Goal: Communication & Community: Answer question/provide support

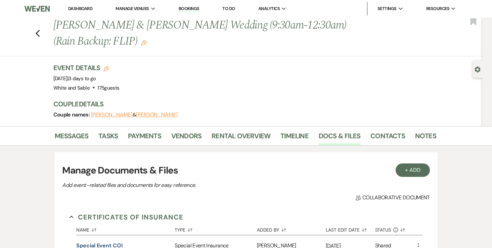
click at [337, 47] on h1 "Sandy Camacho & Matt Davis's Wedding (9:30am-12:30am)(Rain Backup: FLIP) Edit" at bounding box center [203, 33] width 301 height 32
click at [85, 135] on link "Messages" at bounding box center [72, 138] width 34 height 15
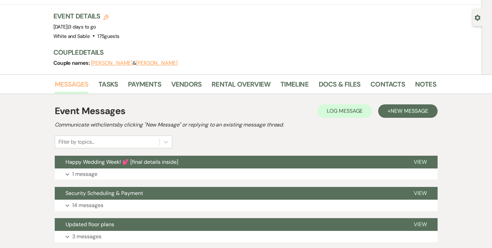
scroll to position [52, 0]
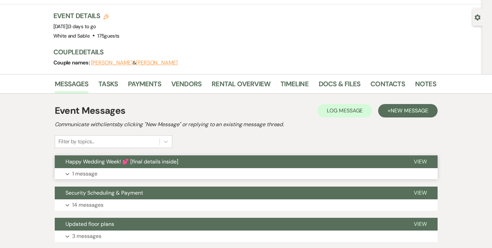
click at [85, 171] on p "1 message" at bounding box center [84, 174] width 25 height 9
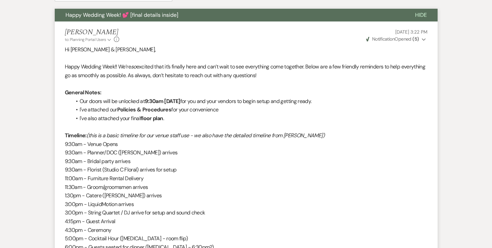
scroll to position [193, 0]
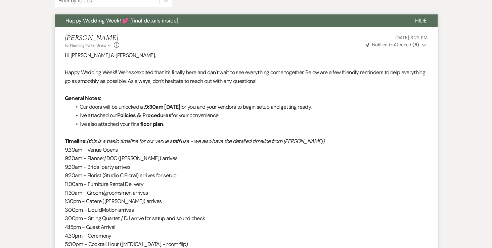
click at [416, 45] on strong "( 5 )" at bounding box center [416, 45] width 6 height 6
click at [336, 47] on div "Angela Oldenburger to: Planning Portal Users Expand Info Aug 11, 2025, 3:22 PM …" at bounding box center [246, 41] width 363 height 14
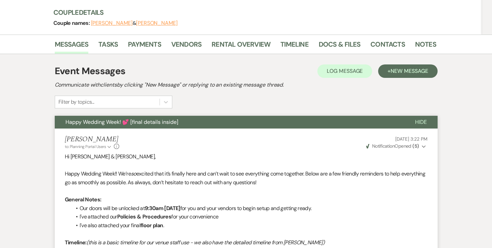
scroll to position [0, 0]
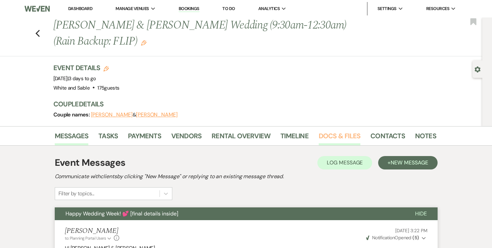
click at [350, 134] on link "Docs & Files" at bounding box center [340, 138] width 42 height 15
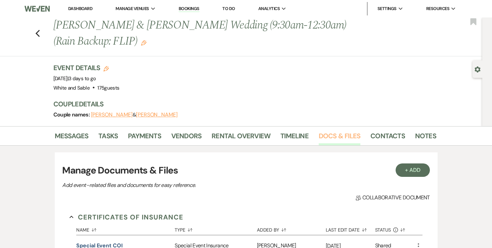
click at [330, 138] on link "Docs & Files" at bounding box center [340, 138] width 42 height 15
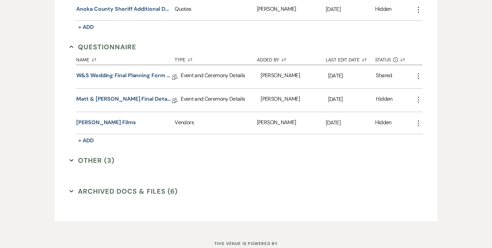
scroll to position [1478, 0]
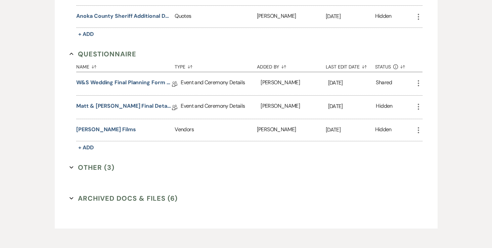
click at [136, 96] on div "Matt & Sandy Final Details Collab Doc" at bounding box center [128, 107] width 105 height 23
click at [134, 102] on link "Matt & Sandy Final Details" at bounding box center [124, 107] width 96 height 10
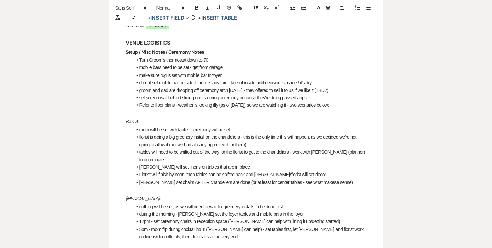
scroll to position [219, 0]
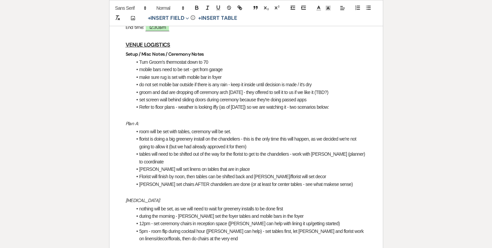
click at [331, 96] on li "set screen wall behind sliding doors during ceremony because they're doing pass…" at bounding box center [249, 99] width 235 height 7
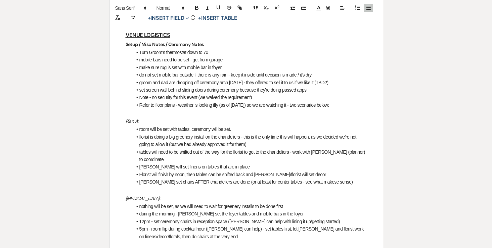
scroll to position [215, 0]
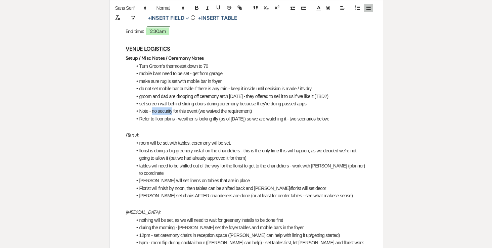
drag, startPoint x: 152, startPoint y: 95, endPoint x: 173, endPoint y: 93, distance: 20.9
click at [173, 108] on li "Note - no security for this event (we waived the requirement)" at bounding box center [249, 111] width 235 height 7
click at [197, 8] on icon "button" at bounding box center [197, 8] width 6 height 6
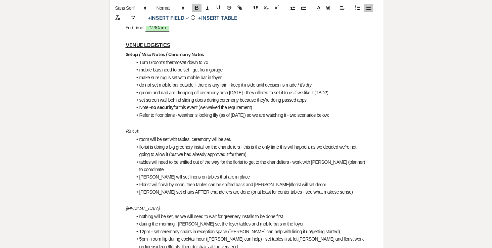
click at [192, 89] on li "groom and dad are dropping off ceremony arch on Friday - they offered to sell i…" at bounding box center [249, 92] width 235 height 7
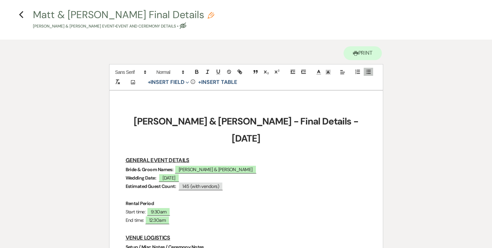
scroll to position [0, 0]
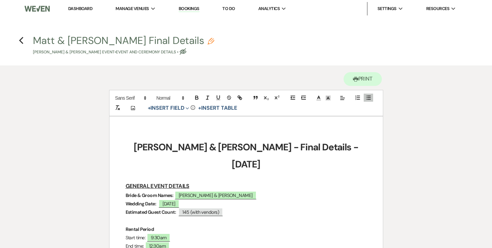
click at [16, 38] on h4 "Previous Matt & Sandy Final Details Pencil Sandy Camacho & Matt Davis's Event •…" at bounding box center [246, 45] width 484 height 22
click at [21, 41] on use "button" at bounding box center [21, 40] width 4 height 7
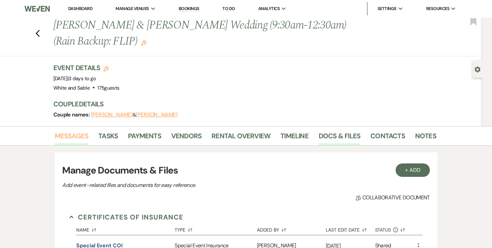
click at [72, 138] on link "Messages" at bounding box center [72, 138] width 34 height 15
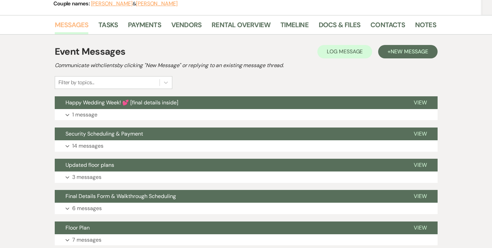
scroll to position [116, 0]
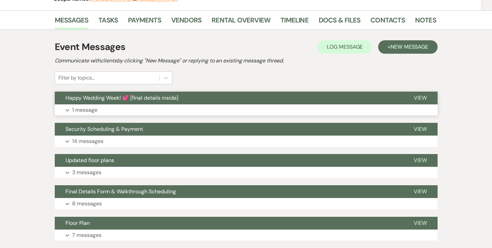
click at [92, 111] on p "1 message" at bounding box center [84, 110] width 25 height 9
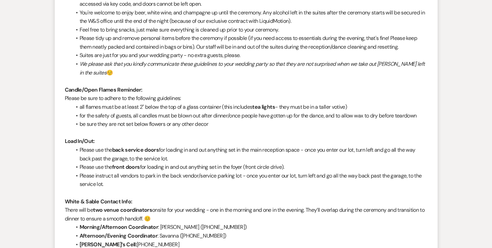
scroll to position [589, 0]
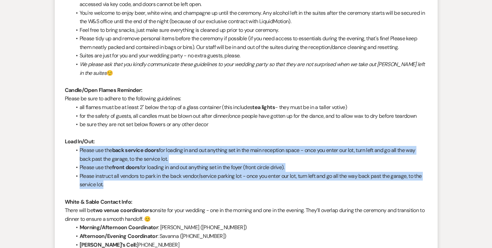
drag, startPoint x: 72, startPoint y: 149, endPoint x: 113, endPoint y: 184, distance: 53.2
click at [113, 184] on ul "Please use the back service doors for loading in and out anything set in the ma…" at bounding box center [250, 167] width 356 height 43
copy ul "Please use the back service doors for loading in and out anything set in the ma…"
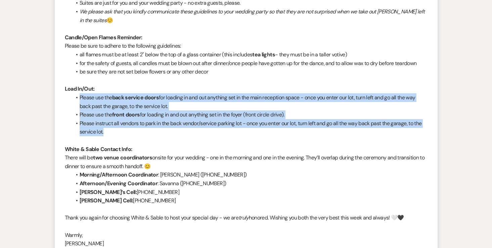
scroll to position [657, 0]
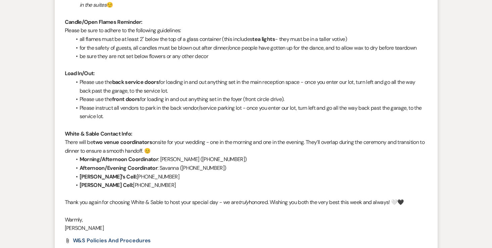
click at [140, 156] on li "Morning/Afternoon Coordinator : Brooke (763-291-9518‬)" at bounding box center [250, 159] width 356 height 9
drag, startPoint x: 214, startPoint y: 159, endPoint x: 175, endPoint y: 158, distance: 38.4
click at [175, 158] on li "Morning/Afternoon Coordinator : Brooke (763-291-9518‬)" at bounding box center [250, 159] width 356 height 9
copy li "(763-291-9518‬)"
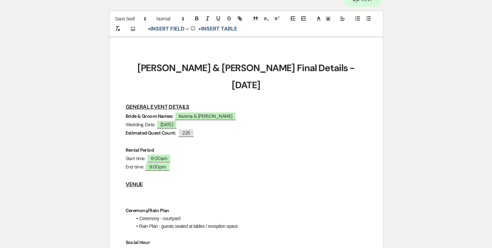
drag, startPoint x: 156, startPoint y: 106, endPoint x: 111, endPoint y: 106, distance: 44.4
click at [235, 67] on strong "Paul & Karena Final Details - 8.17.25" at bounding box center [247, 76] width 220 height 29
drag, startPoint x: 124, startPoint y: 107, endPoint x: 156, endPoint y: 106, distance: 31.3
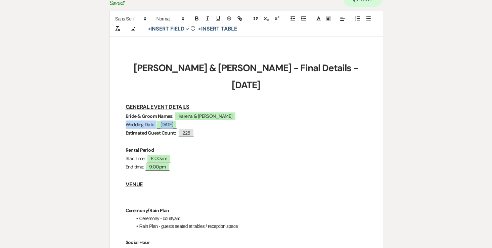
click at [133, 121] on p "Wedding Date: ﻿ 08/17/2025 ﻿" at bounding box center [246, 125] width 241 height 8
drag, startPoint x: 125, startPoint y: 107, endPoint x: 155, endPoint y: 106, distance: 29.6
click at [197, 19] on icon "button" at bounding box center [197, 18] width 6 height 6
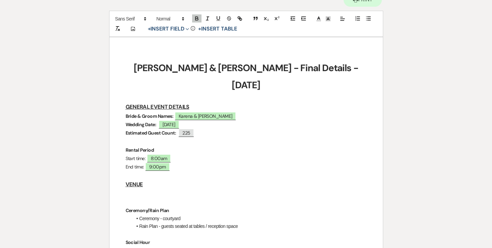
click at [203, 129] on p "Estimated Guest Count: ﻿ 225 ﻿" at bounding box center [246, 133] width 241 height 8
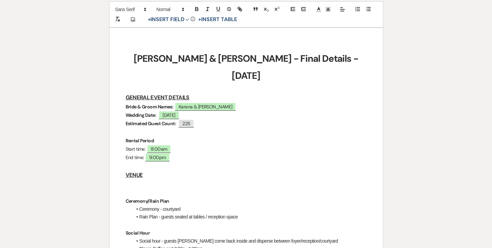
scroll to position [91, 0]
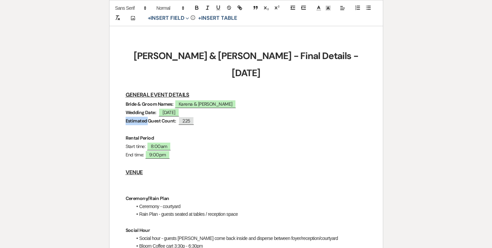
drag, startPoint x: 150, startPoint y: 105, endPoint x: 100, endPoint y: 105, distance: 49.8
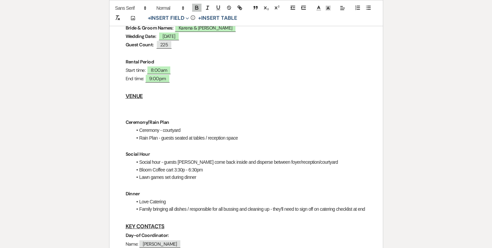
scroll to position [175, 0]
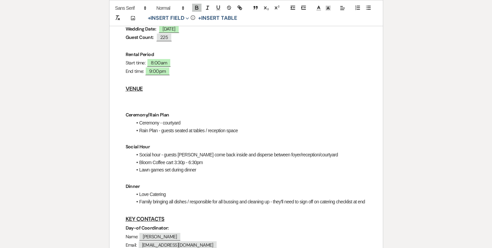
click at [169, 94] on p at bounding box center [246, 98] width 241 height 8
click at [163, 94] on p "Setup / Misc Notes" at bounding box center [246, 98] width 241 height 8
click at [196, 8] on icon "button" at bounding box center [197, 9] width 3 height 2
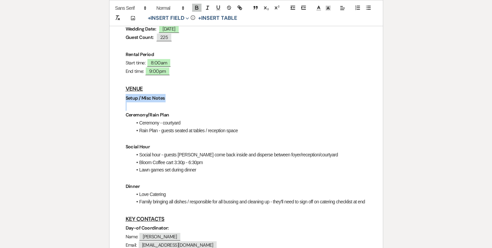
click at [171, 94] on p "Setup / Misc Notes" at bounding box center [246, 98] width 241 height 8
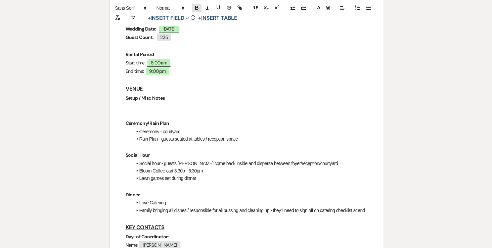
click at [198, 8] on icon "button" at bounding box center [197, 9] width 3 height 2
click at [183, 160] on li "Social hour - guests wlil come back inside and disperse between foyer/reception…" at bounding box center [249, 163] width 235 height 7
click at [140, 160] on li "Social hour - guests will come back inside and disperse between foyer/reception…" at bounding box center [249, 163] width 235 height 7
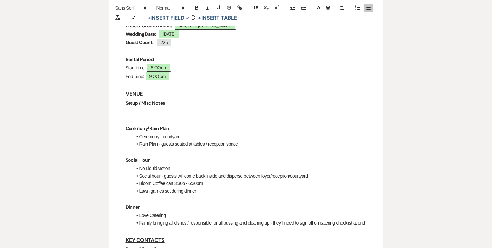
scroll to position [168, 0]
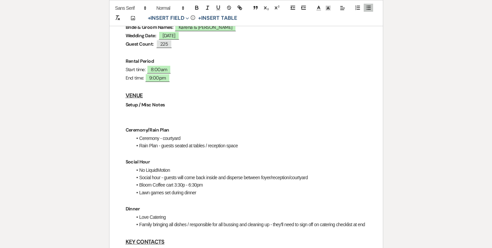
click at [187, 109] on p at bounding box center [246, 113] width 241 height 8
click at [367, 9] on icon "button" at bounding box center [369, 8] width 6 height 6
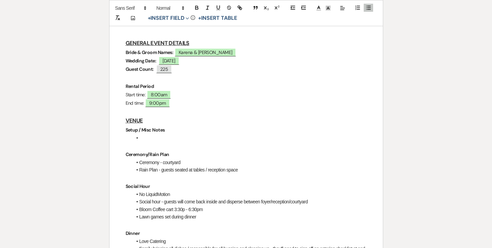
scroll to position [142, 0]
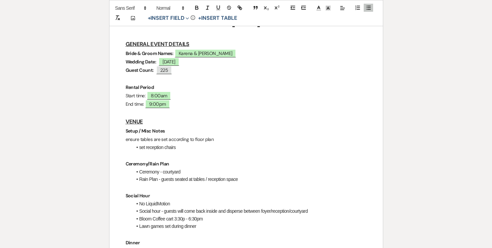
click at [367, 10] on icon "button" at bounding box center [369, 8] width 6 height 6
click at [217, 143] on li "set reception chairs" at bounding box center [249, 146] width 235 height 7
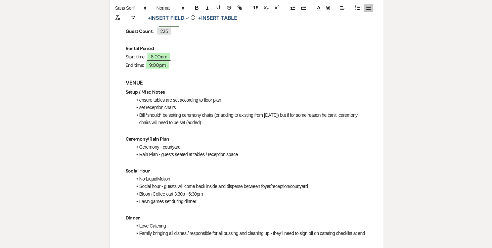
scroll to position [182, 0]
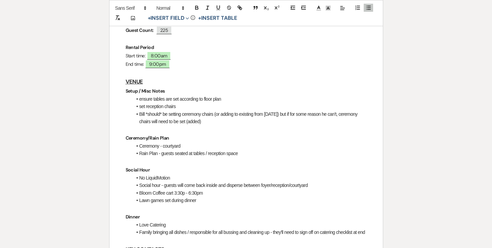
drag, startPoint x: 205, startPoint y: 106, endPoint x: 147, endPoint y: 96, distance: 58.6
click at [147, 111] on li "Bill *should* be setting ceremony chairs (or adding to existing from Saturday) …" at bounding box center [249, 118] width 235 height 15
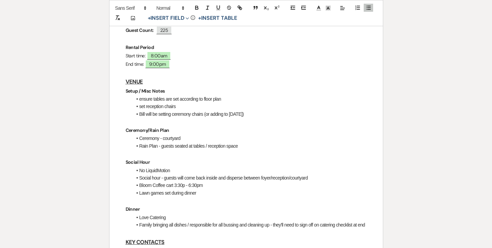
scroll to position [190, 0]
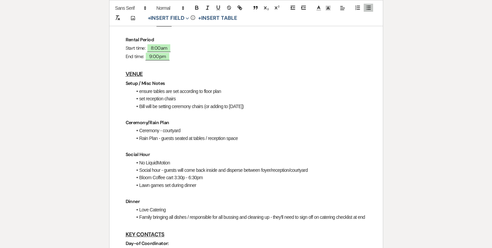
click at [189, 127] on li "Ceremony - courtyard" at bounding box center [249, 130] width 235 height 7
click at [210, 135] on li "Rain Plan - guests seated at tables / reception space" at bounding box center [249, 138] width 235 height 7
click at [254, 135] on li "Rain Plan - guests seated at tables in reception space" at bounding box center [249, 138] width 235 height 7
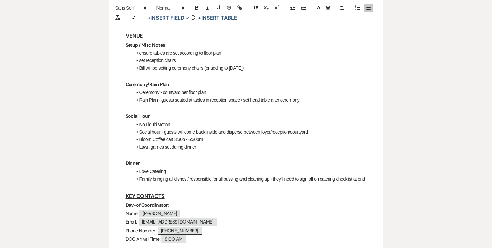
scroll to position [229, 0]
click at [173, 143] on li "Lawn games set during dinner" at bounding box center [249, 146] width 235 height 7
click at [166, 128] on li "Social hour - guests will come back inside and disperse between foyer/reception…" at bounding box center [249, 131] width 235 height 7
click at [211, 135] on li "Bloom Coffee cart 3:30p - 6:30pm" at bounding box center [249, 138] width 235 height 7
click at [208, 143] on li "Lawn games set during dinner" at bounding box center [249, 146] width 235 height 7
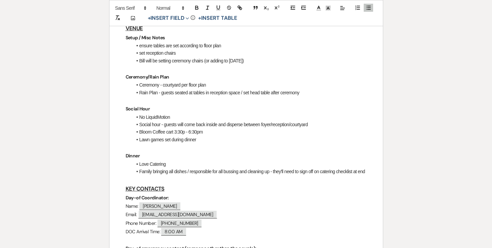
scroll to position [239, 0]
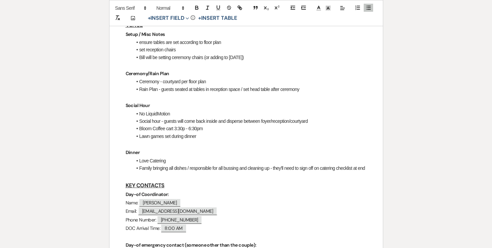
click at [172, 157] on li "Love Catering" at bounding box center [249, 160] width 235 height 7
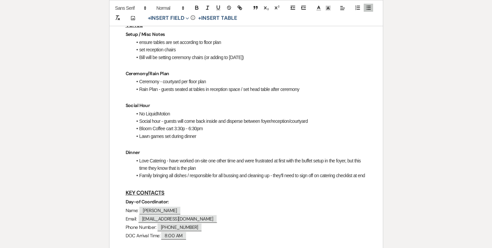
click at [166, 172] on li "Family bringing all dishes / responsible for all bussing and cleaning up - they…" at bounding box center [249, 175] width 235 height 7
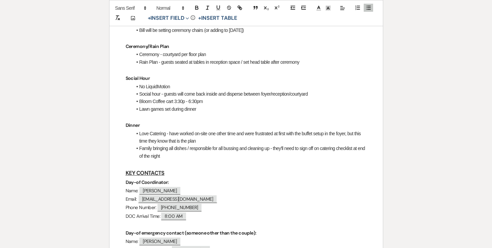
scroll to position [268, 0]
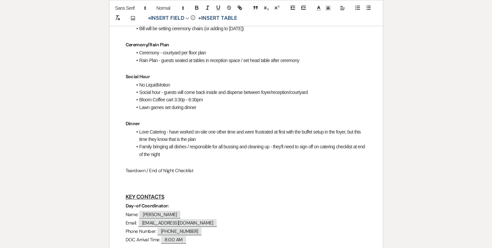
click at [189, 167] on p "Teardown / End of Night Checklist" at bounding box center [246, 171] width 241 height 8
click at [196, 10] on icon "button" at bounding box center [197, 8] width 6 height 6
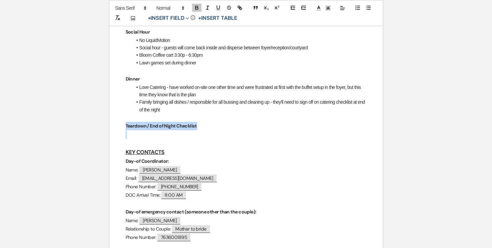
scroll to position [311, 0]
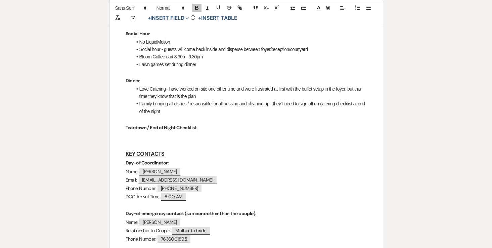
click at [208, 115] on p at bounding box center [246, 119] width 241 height 8
click at [206, 124] on p "Teardown / End of Night Checklist" at bounding box center [246, 128] width 241 height 8
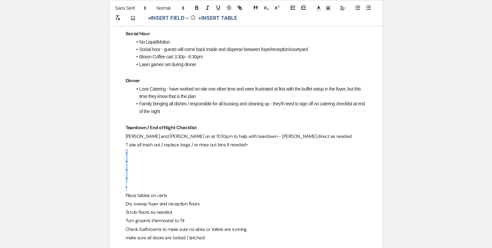
drag, startPoint x: 133, startPoint y: 169, endPoint x: 122, endPoint y: 135, distance: 36.4
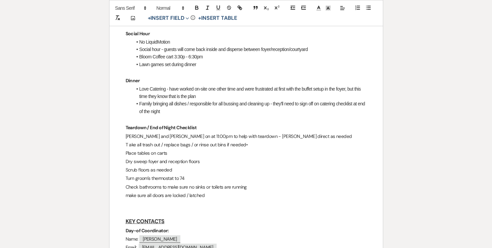
click at [129, 141] on p "T ake all trash out / replace bags / or rinse out bins if needed•" at bounding box center [246, 145] width 241 height 8
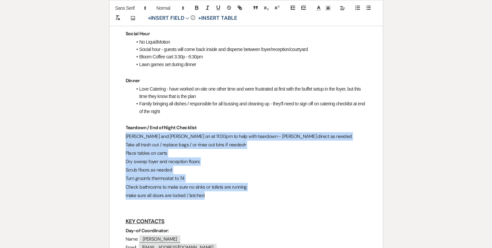
drag, startPoint x: 216, startPoint y: 179, endPoint x: 108, endPoint y: 123, distance: 122.4
click at [108, 123] on div "Printer Print Add Photo + Insert Field Expand Standard Field Smart Field Signat…" at bounding box center [246, 245] width 484 height 980
click at [368, 9] on line "button" at bounding box center [369, 9] width 3 height 0
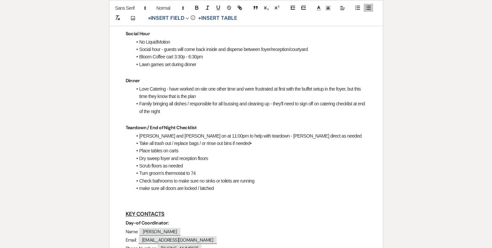
click at [157, 140] on li "Take all trash out / replace bags / or rinse out bins if needed•" at bounding box center [249, 143] width 235 height 7
click at [139, 132] on li "Joe and Solo on at 11:00pm to help with teardown - Brooke direct as needed" at bounding box center [249, 135] width 235 height 7
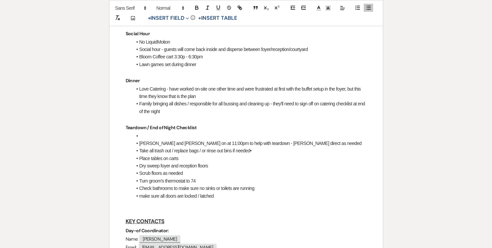
click at [145, 132] on li at bounding box center [249, 135] width 235 height 7
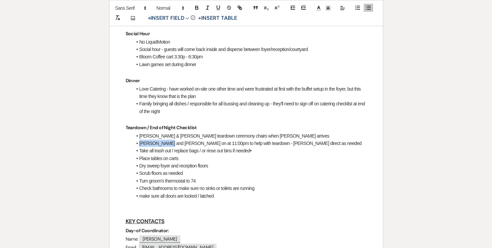
drag, startPoint x: 165, startPoint y: 128, endPoint x: 140, endPoint y: 126, distance: 24.6
click at [140, 140] on li "Joe and Solo on at 11:00pm to help with teardown - Brooke direct as needed" at bounding box center [249, 143] width 235 height 7
click at [195, 140] on li "Solo and his sister (?) on at 11:00pm to help with teardown - Brooke direct as …" at bounding box center [249, 143] width 235 height 7
click at [257, 140] on li "Solo and his sister (?) on at 8:00pm to help with teardown - Brooke direct as n…" at bounding box center [249, 143] width 235 height 7
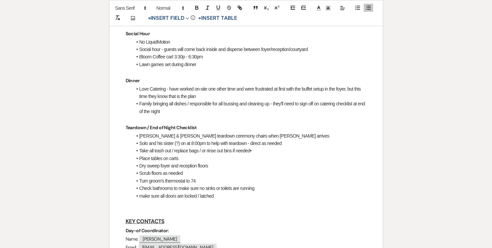
click at [253, 147] on li "Take all trash out / replace bags / or rinse out bins if needed•" at bounding box center [249, 150] width 235 height 7
click at [210, 155] on li "Place tables on carts" at bounding box center [249, 158] width 235 height 7
click at [224, 155] on li "Place tables on carts" at bounding box center [249, 158] width 235 height 7
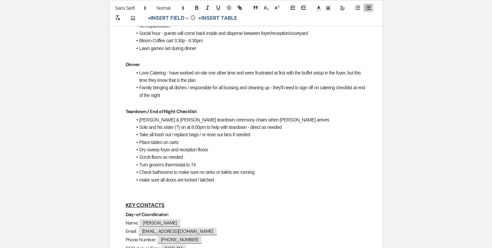
scroll to position [329, 0]
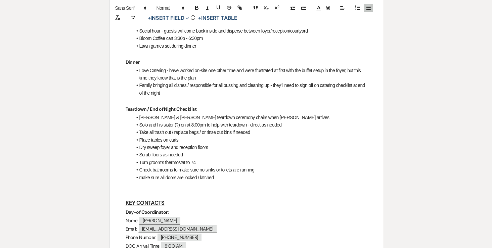
click at [214, 151] on li "Scrub floors as needed" at bounding box center [249, 154] width 235 height 7
click at [211, 159] on li "Turn groom's thermostat to 74" at bounding box center [249, 162] width 235 height 7
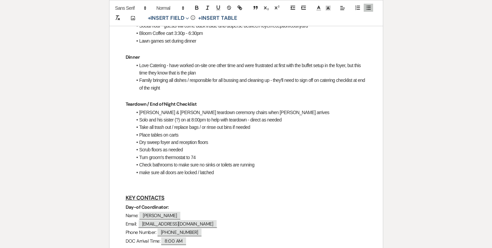
scroll to position [335, 0]
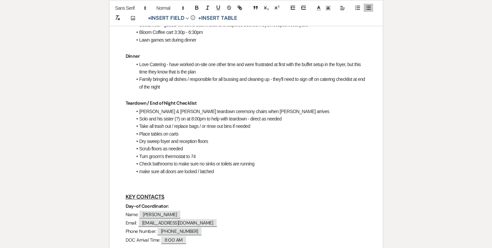
click at [244, 160] on li "Check bathrooms to make sure no sinks or toilets are running" at bounding box center [249, 163] width 235 height 7
click at [235, 168] on li "make sure all doors are locked / latched" at bounding box center [249, 171] width 235 height 7
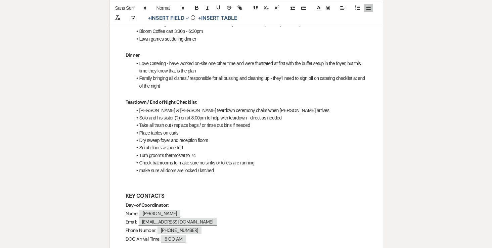
click at [195, 174] on p at bounding box center [246, 178] width 241 height 8
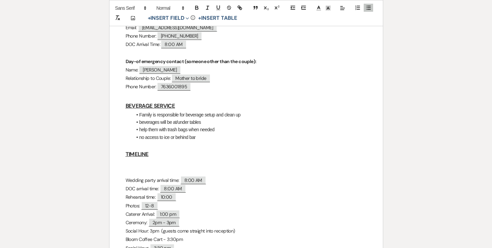
scroll to position [523, 0]
click at [171, 159] on p at bounding box center [246, 163] width 241 height 8
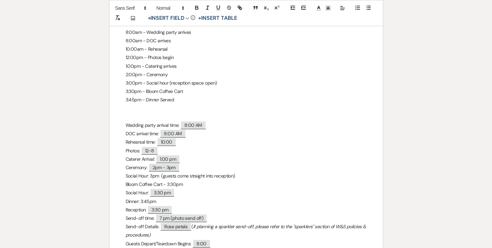
scroll to position [671, 0]
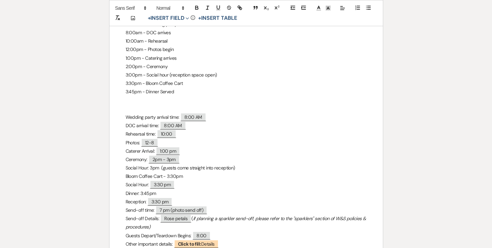
drag, startPoint x: 127, startPoint y: 95, endPoint x: 203, endPoint y: 176, distance: 111.0
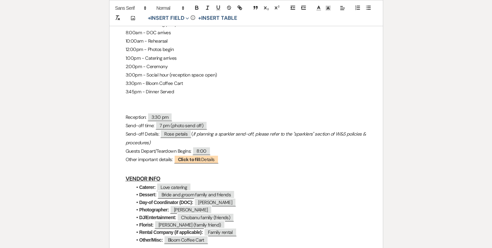
click at [169, 96] on p at bounding box center [246, 100] width 241 height 8
drag, startPoint x: 180, startPoint y: 84, endPoint x: 148, endPoint y: 83, distance: 32.6
click at [148, 96] on p "7:00pm - Photo send-off" at bounding box center [246, 100] width 241 height 8
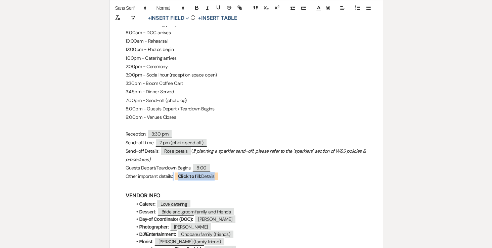
drag, startPoint x: 238, startPoint y: 161, endPoint x: 121, endPoint y: 111, distance: 127.1
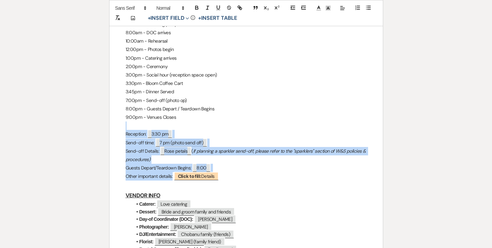
drag, startPoint x: 121, startPoint y: 111, endPoint x: 231, endPoint y: 160, distance: 120.2
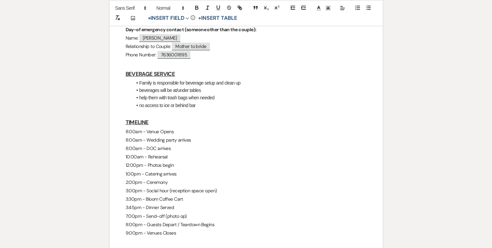
scroll to position [563, 0]
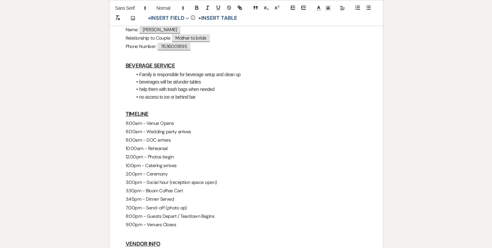
drag, startPoint x: 181, startPoint y: 210, endPoint x: 116, endPoint y: 110, distance: 119.2
copy div "8:00am - Venue Opens 8:00am - Wedding party arrives 8:00am - DOC arrives 10:00a…"
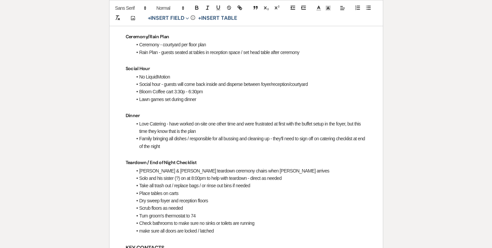
scroll to position [0, 0]
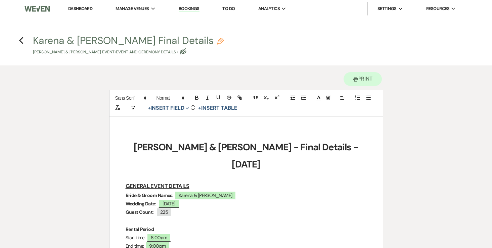
click at [24, 41] on h4 "Previous Karena & Paul Final Details Pencil Karena Chinikailo & Paul Stepanyuk'…" at bounding box center [246, 45] width 484 height 22
click at [21, 41] on icon "Previous" at bounding box center [21, 41] width 5 height 8
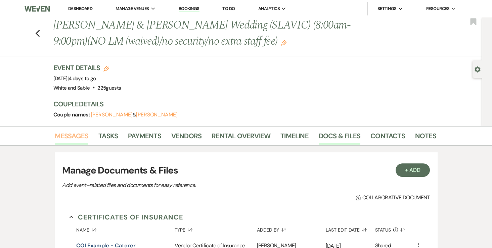
click at [79, 133] on link "Messages" at bounding box center [72, 138] width 34 height 15
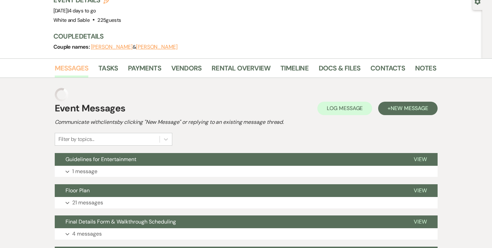
scroll to position [78, 0]
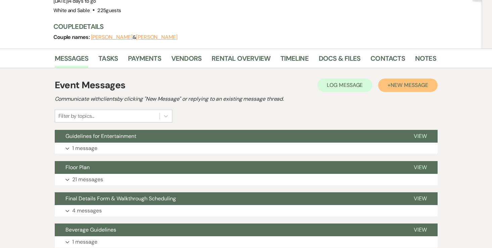
click at [405, 89] on button "+ New Message" at bounding box center [408, 85] width 59 height 13
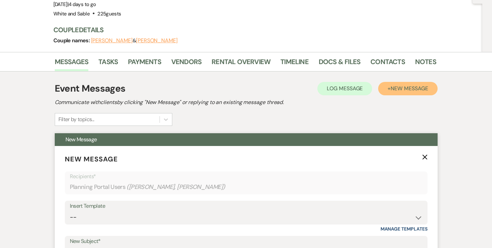
scroll to position [56, 0]
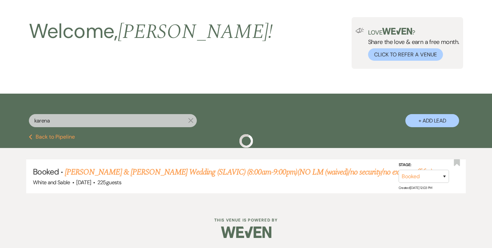
scroll to position [25, 0]
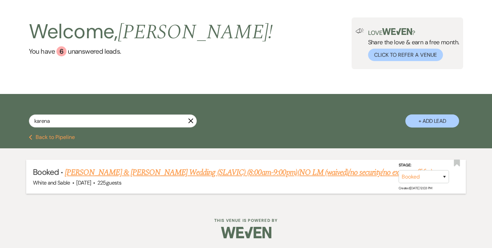
click at [105, 172] on link "Karena Chinikailo & Paul Stepanyuk's Wedding (SLAVIC) (8:00am-9:00pm)(NO LM (wa…" at bounding box center [249, 173] width 368 height 12
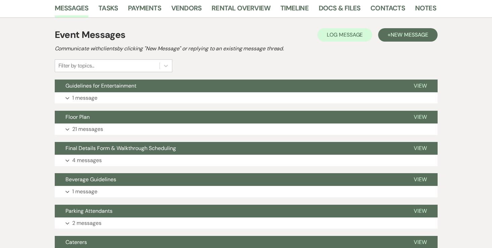
scroll to position [129, 0]
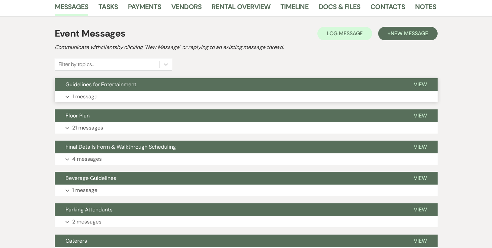
click at [89, 99] on p "1 message" at bounding box center [84, 96] width 25 height 9
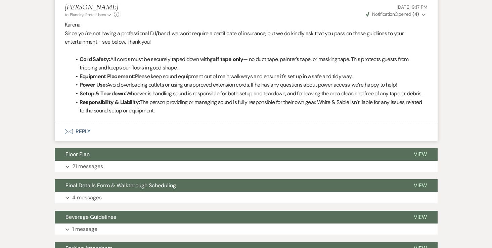
scroll to position [117, 0]
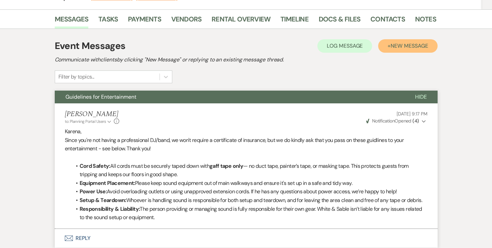
click at [415, 51] on button "+ New Message" at bounding box center [408, 45] width 59 height 13
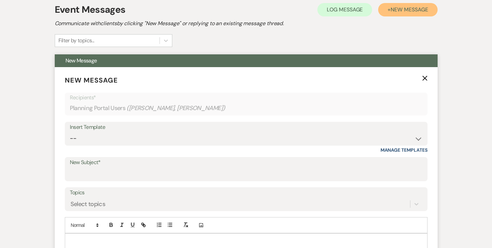
scroll to position [167, 0]
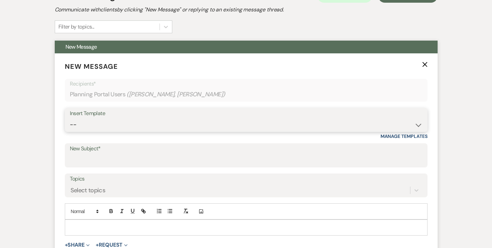
click at [197, 120] on select "-- Inquiry Response (Venue Guide) Schedule - Venue Tour Appt Confirmation Sched…" at bounding box center [246, 124] width 353 height 13
select select "5559"
type input "Happy Wedding Week! 💕 [final details inside]"
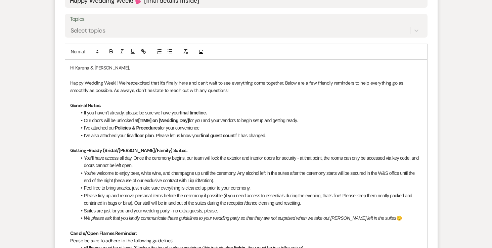
scroll to position [328, 0]
click at [147, 113] on li "If you haven’t already, please be sure we have your final timeline." at bounding box center [250, 112] width 346 height 7
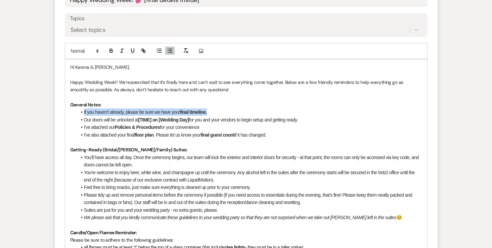
click at [147, 113] on li "If you haven’t already, please be sure we have your final timeline." at bounding box center [250, 112] width 346 height 7
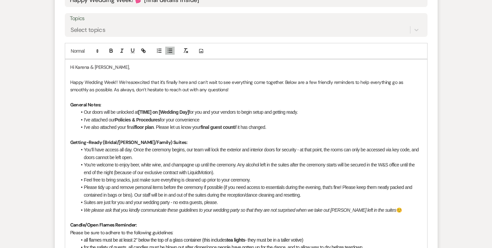
click at [278, 128] on li "I've also attached your final floor plan . Please let us know your final guest …" at bounding box center [250, 127] width 346 height 7
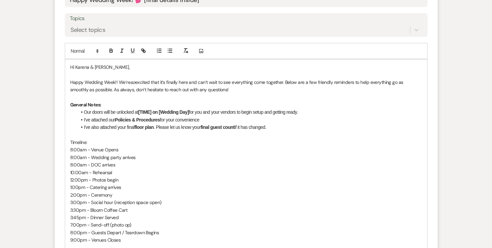
click at [76, 143] on p "Timeline:" at bounding box center [246, 142] width 352 height 7
click at [114, 49] on button "button" at bounding box center [111, 51] width 9 height 8
drag, startPoint x: 191, startPoint y: 112, endPoint x: 141, endPoint y: 109, distance: 50.5
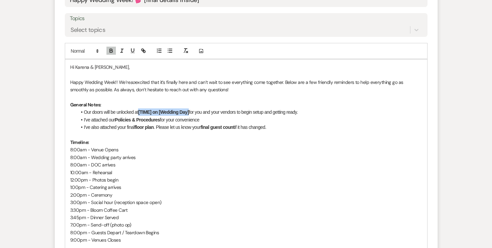
click at [141, 109] on li "Our doors will be unlocked at [TIME] on [Wedding Day] for you and your vendors …" at bounding box center [250, 112] width 346 height 7
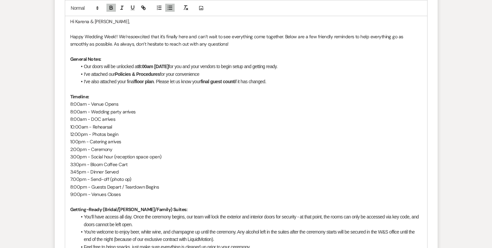
scroll to position [374, 0]
drag, startPoint x: 274, startPoint y: 82, endPoint x: 158, endPoint y: 83, distance: 115.6
click at [158, 83] on li "I've also attached your final floor plan . Please let us know your final guest …" at bounding box center [250, 80] width 346 height 7
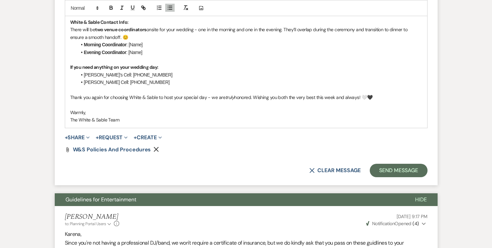
scroll to position [720, 0]
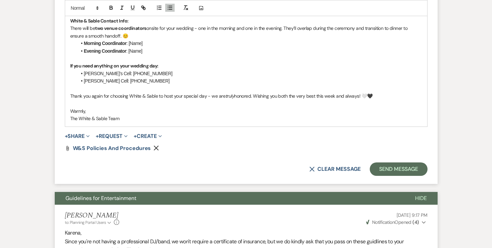
click at [81, 134] on button "+ Share Expand" at bounding box center [77, 136] width 25 height 5
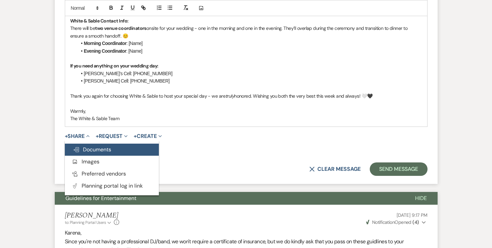
click at [100, 150] on span "Doc Upload Documents" at bounding box center [92, 149] width 38 height 7
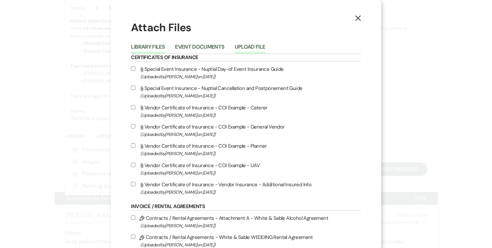
click at [264, 44] on button "Upload File" at bounding box center [250, 48] width 31 height 9
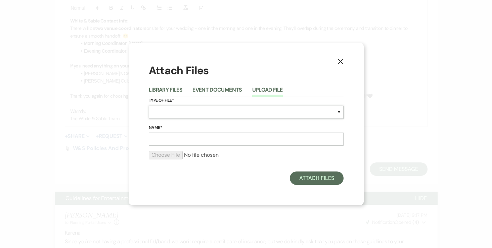
click at [184, 110] on select "Special Event Insurance Vendor Certificate of Insurance Contracts / Rental Agre…" at bounding box center [246, 112] width 195 height 13
select select "24"
click at [189, 144] on input "Name*" at bounding box center [246, 139] width 195 height 13
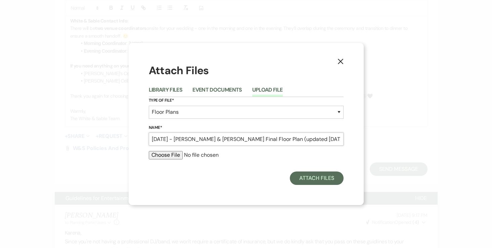
type input "8.17.25 - Paul & Karena Final Floor Plan (updated 8.11.25)"
click at [157, 157] on input "file" at bounding box center [246, 155] width 195 height 8
type input "C:\fakepath\8.17.25 - Karena & Paul Final Floor Plan (updated 8.11.25).pdf"
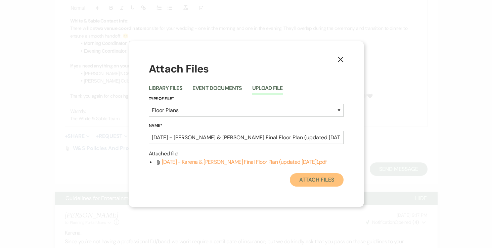
click at [309, 184] on button "Attach Files" at bounding box center [316, 179] width 53 height 13
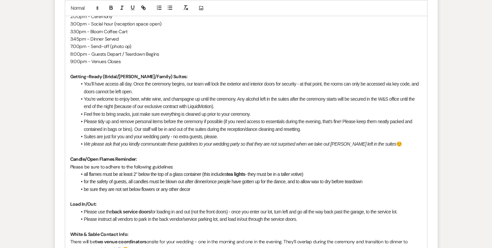
scroll to position [507, 0]
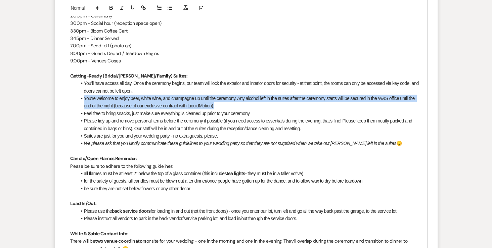
drag, startPoint x: 83, startPoint y: 96, endPoint x: 226, endPoint y: 105, distance: 142.8
click at [226, 105] on li "You're welcome to enjoy beer, white wine, and champagne up until the ceremony. …" at bounding box center [250, 102] width 346 height 15
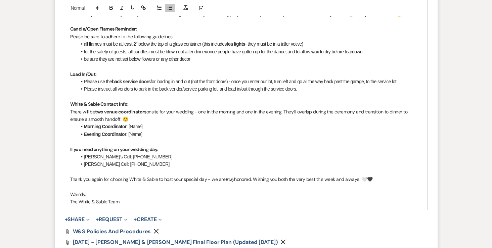
scroll to position [624, 0]
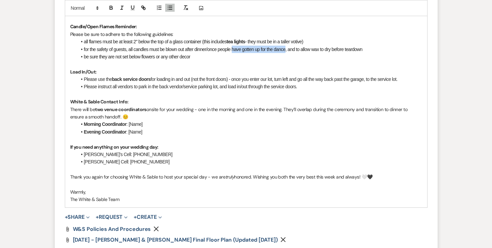
drag, startPoint x: 289, startPoint y: 49, endPoint x: 234, endPoint y: 48, distance: 55.5
click at [234, 48] on span "for the safety of guests, all candles must be blown out after dinner/once peopl…" at bounding box center [223, 49] width 279 height 5
click at [210, 50] on span "for the safety of guests, all candles must be blown out after dinner/once peopl…" at bounding box center [200, 49] width 232 height 5
click at [245, 50] on span "for the safety of guests, all candles must be blown out after dinner or once pe…" at bounding box center [202, 49] width 237 height 5
click at [295, 50] on span "for the safety of guests, all candles must be blown out after dinner or once pe…" at bounding box center [226, 49] width 285 height 5
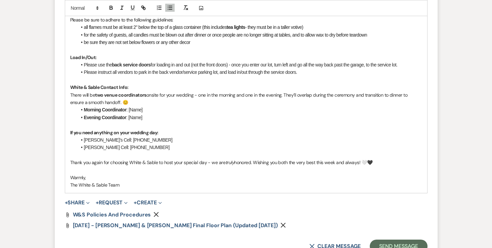
scroll to position [639, 0]
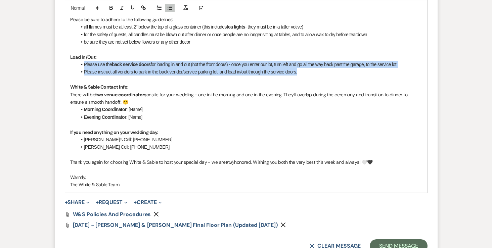
drag, startPoint x: 80, startPoint y: 65, endPoint x: 311, endPoint y: 75, distance: 231.5
click at [311, 75] on ul "Please use the back service doors for loading in and out (not the front doors) …" at bounding box center [250, 68] width 346 height 15
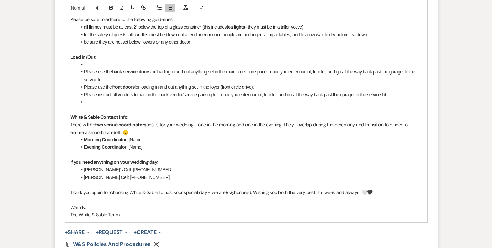
click at [99, 63] on li at bounding box center [250, 64] width 346 height 7
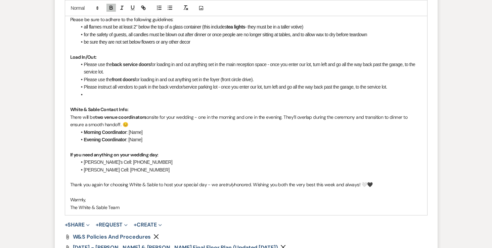
click at [98, 91] on li at bounding box center [250, 94] width 346 height 7
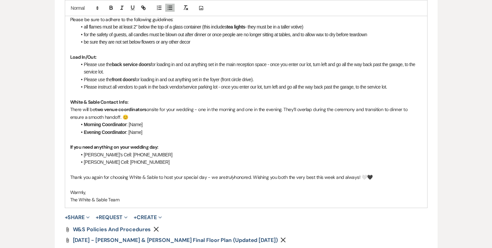
click at [149, 124] on li "Morning Coordinator : [Name]" at bounding box center [250, 124] width 346 height 7
click at [103, 126] on strong "Morning Coordinator" at bounding box center [105, 124] width 43 height 5
click at [101, 132] on strong "Evening Coordinator" at bounding box center [105, 132] width 42 height 5
click at [87, 132] on strong "Evening Coordinator" at bounding box center [105, 132] width 42 height 5
click at [176, 133] on li "Afternoon/Evening Coordinator : [Name]" at bounding box center [250, 132] width 346 height 7
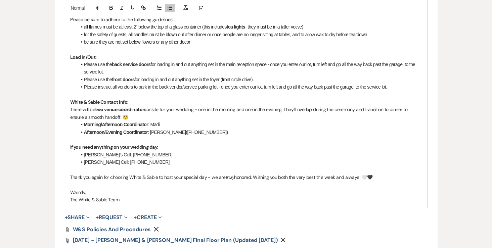
click at [178, 123] on li "Morning/Afternoon Coordinator : Madi" at bounding box center [250, 124] width 346 height 7
click at [162, 124] on li "Morning/Afternoon Coordinator : Madi ‭(763) 746-6712‬" at bounding box center [250, 124] width 346 height 7
click at [173, 124] on li "Morning/Afternoon Coordinator : Madi ‭(763) 746-6712‬" at bounding box center [250, 124] width 346 height 7
click at [204, 123] on li "Morning/Afternoon Coordinator : Madi ‭(763-746-6712‬" at bounding box center [250, 124] width 346 height 7
click at [91, 150] on strong "If you need anything on your wedding day:" at bounding box center [114, 147] width 88 height 6
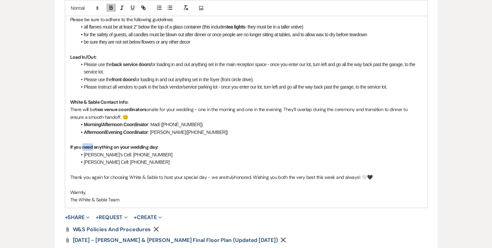
click at [91, 150] on strong "If you need anything on your wedding day:" at bounding box center [114, 147] width 88 height 6
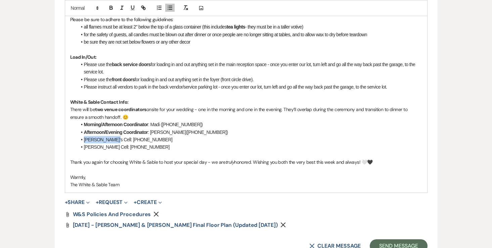
drag, startPoint x: 110, startPoint y: 141, endPoint x: 78, endPoint y: 140, distance: 31.3
click at [78, 140] on li "﻿ Angela’s Cell: 507-581-6453" at bounding box center [250, 139] width 346 height 7
click at [114, 9] on icon "button" at bounding box center [111, 8] width 6 height 6
drag, startPoint x: 111, startPoint y: 148, endPoint x: 77, endPoint y: 147, distance: 34.0
click at [77, 147] on li "Landon’s Cell: 612-910-8009" at bounding box center [250, 147] width 346 height 7
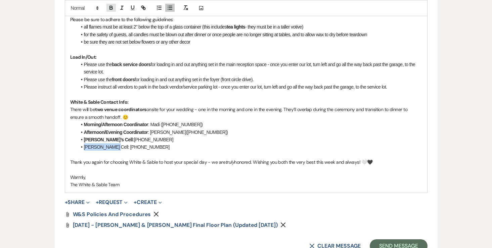
click at [108, 8] on icon "button" at bounding box center [111, 8] width 6 height 6
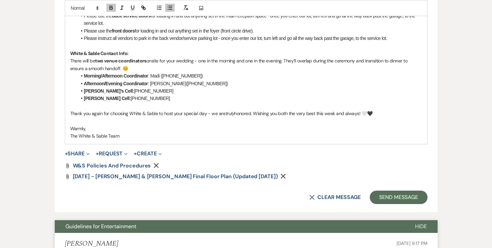
scroll to position [682, 0]
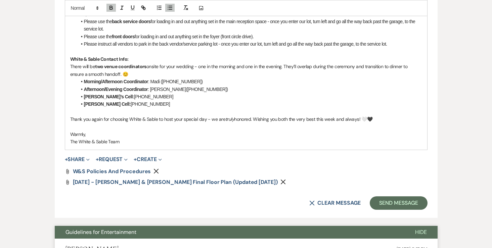
click at [153, 105] on li "Landon’s Cell: 612-910-8009" at bounding box center [250, 104] width 346 height 7
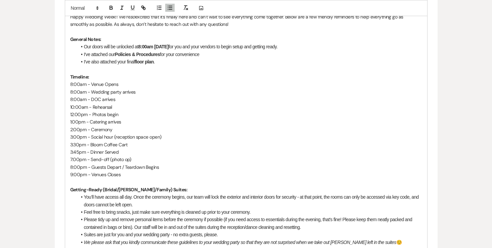
scroll to position [393, 0]
click at [189, 62] on li "I've also attached your final floor plan ." at bounding box center [250, 62] width 346 height 7
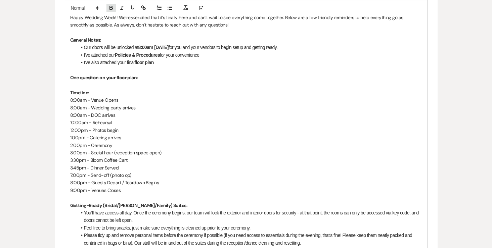
click at [111, 9] on icon "button" at bounding box center [111, 9] width 3 height 2
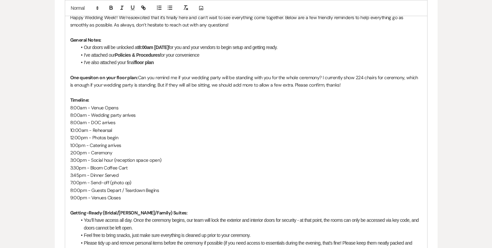
click at [88, 77] on strong "One quesiton on your floor plan:" at bounding box center [104, 78] width 68 height 6
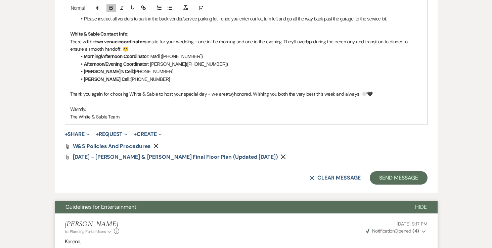
scroll to position [736, 0]
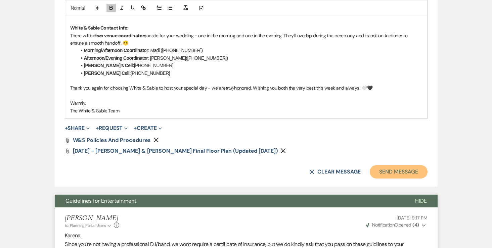
click at [379, 171] on button "Send Message" at bounding box center [398, 171] width 57 height 13
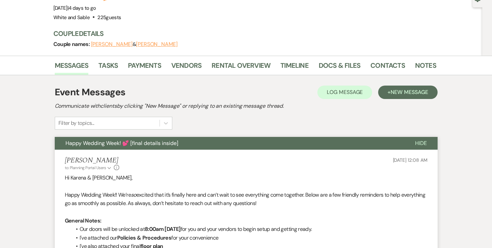
scroll to position [0, 0]
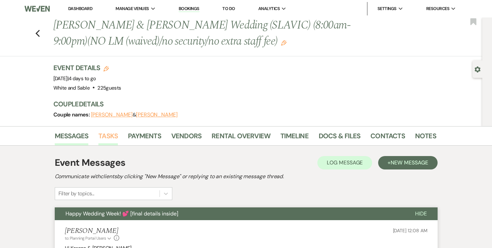
click at [110, 136] on link "Tasks" at bounding box center [107, 138] width 19 height 15
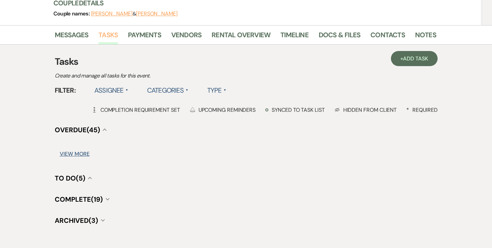
scroll to position [106, 0]
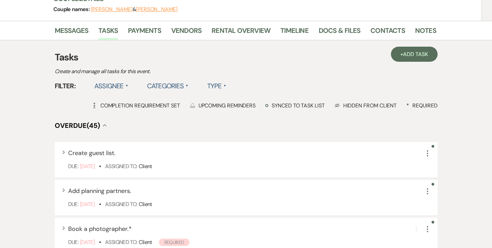
click at [120, 87] on label "Assignee ▲" at bounding box center [111, 86] width 34 height 12
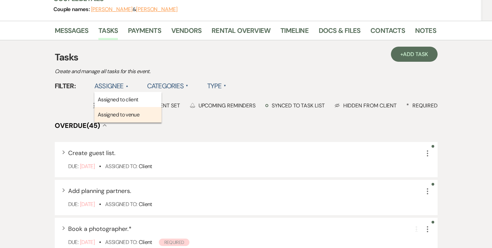
click at [118, 112] on li "Assigned to venue" at bounding box center [127, 114] width 67 height 15
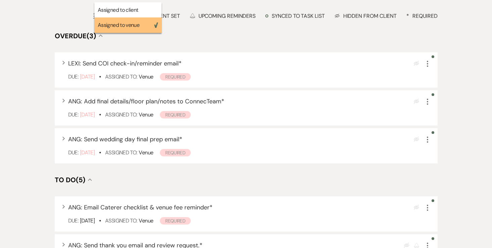
scroll to position [196, 0]
click at [410, 39] on h4 "Overdue (3) Collapse" at bounding box center [246, 35] width 383 height 9
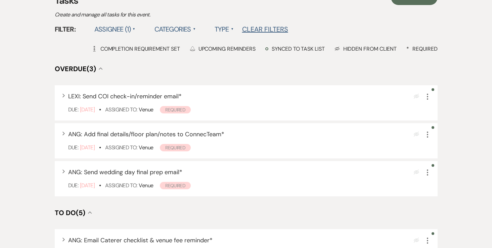
scroll to position [168, 0]
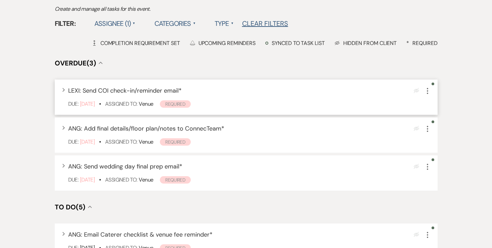
click at [428, 94] on icon "More" at bounding box center [428, 91] width 8 height 8
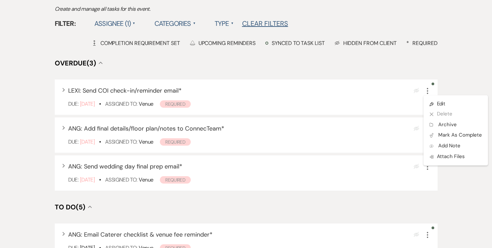
click at [448, 94] on div "Messages Tasks Payments Vendors Rental Overview Timeline Docs & Files Contacts …" at bounding box center [246, 215] width 492 height 514
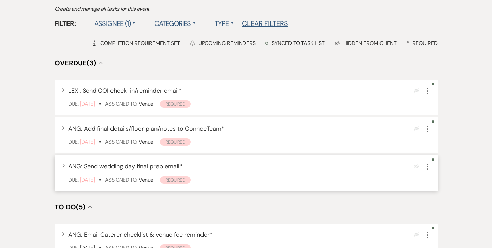
click at [427, 170] on icon "More" at bounding box center [428, 167] width 8 height 8
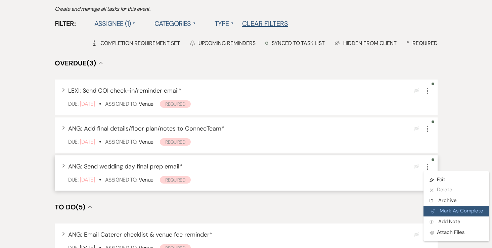
click at [439, 211] on button "Plan Portal Link Mark As Complete" at bounding box center [457, 211] width 66 height 11
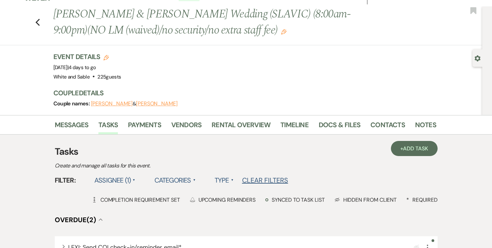
scroll to position [0, 0]
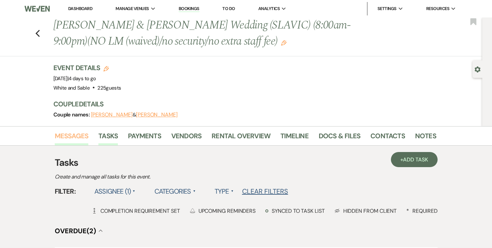
click at [85, 132] on link "Messages" at bounding box center [72, 138] width 34 height 15
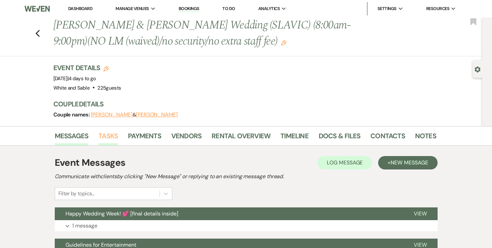
click at [113, 138] on link "Tasks" at bounding box center [107, 138] width 19 height 15
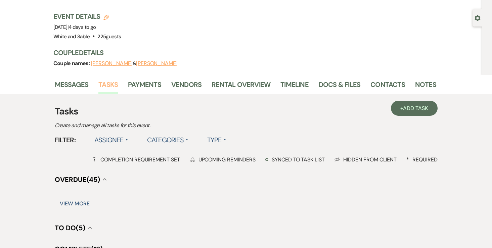
scroll to position [64, 0]
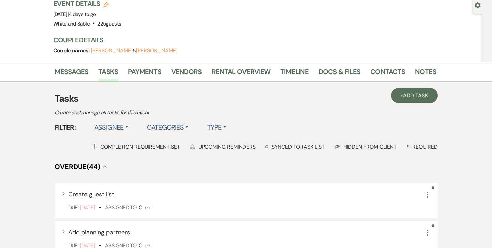
click at [112, 129] on label "Assignee ▲" at bounding box center [111, 127] width 34 height 12
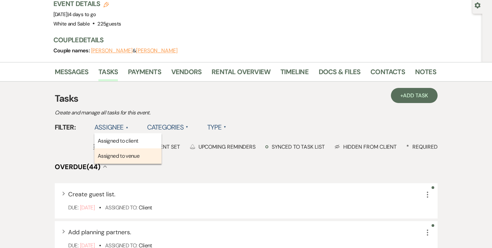
click at [110, 152] on li "Assigned to venue" at bounding box center [127, 156] width 67 height 15
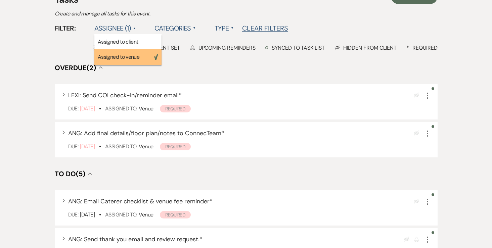
scroll to position [169, 0]
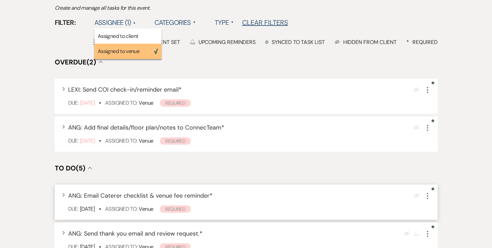
click at [425, 198] on icon "More" at bounding box center [428, 196] width 8 height 8
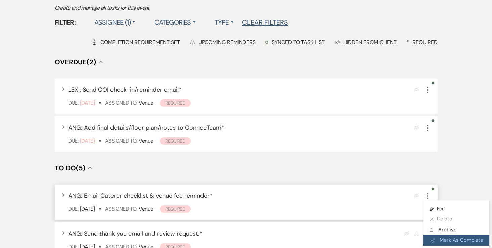
click at [447, 239] on button "Plan Portal Link Mark As Complete" at bounding box center [457, 240] width 66 height 11
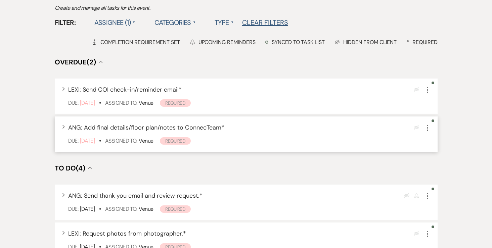
scroll to position [0, 0]
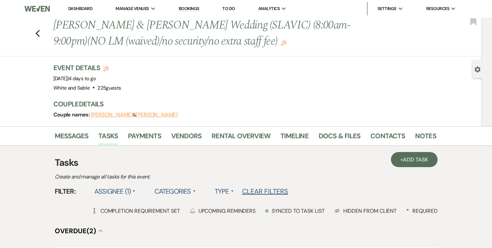
click at [229, 8] on link "To Do" at bounding box center [229, 9] width 12 height 6
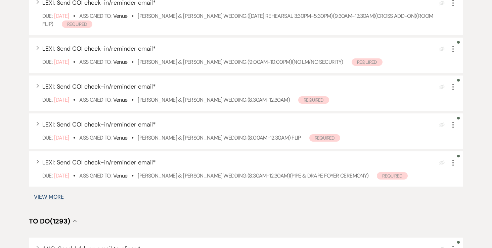
scroll to position [347, 0]
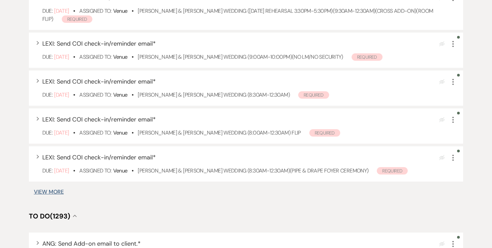
click at [60, 193] on button "View More" at bounding box center [49, 192] width 30 height 5
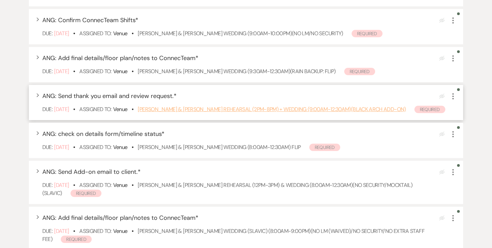
scroll to position [619, 0]
click at [207, 111] on link "Emily Driste & Alex Virnig's Rehearsal (2pm-8pm) + Wedding (9:00am-12:30am)(bla…" at bounding box center [272, 109] width 268 height 7
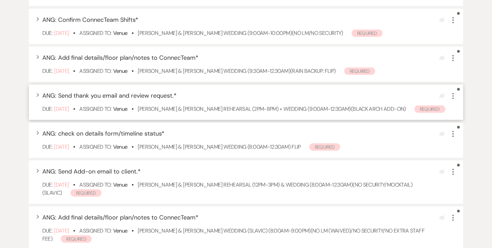
click at [454, 96] on icon "More" at bounding box center [453, 96] width 8 height 8
click at [466, 141] on button "Plan Portal Link Mark As Complete" at bounding box center [482, 140] width 66 height 11
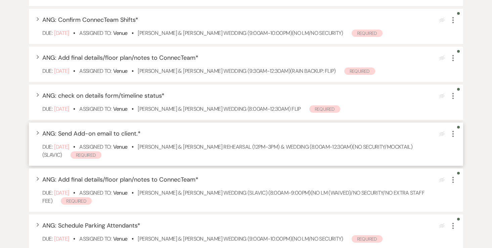
scroll to position [622, 0]
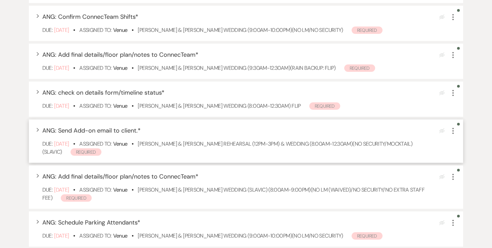
click at [454, 133] on icon "More" at bounding box center [453, 131] width 8 height 8
click at [466, 168] on button "Archive Archive" at bounding box center [481, 165] width 65 height 11
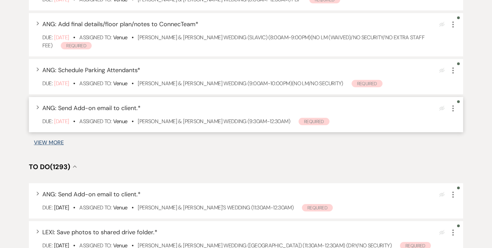
scroll to position [727, 0]
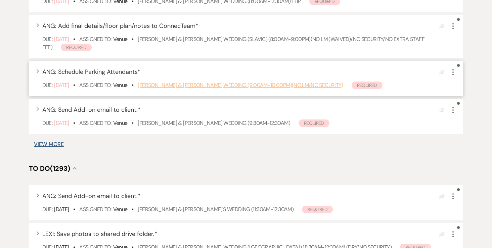
click at [182, 85] on link "[PERSON_NAME] & [PERSON_NAME] Wedding (9:00am-10:00pm)(no LM/no security)" at bounding box center [240, 85] width 205 height 7
click at [456, 75] on icon "More" at bounding box center [453, 72] width 8 height 8
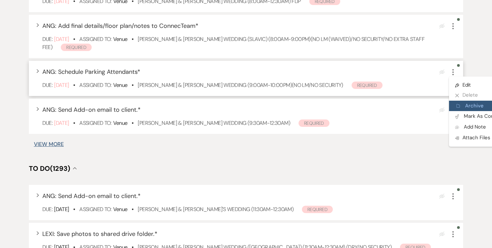
click at [461, 104] on button "Archive Archive" at bounding box center [481, 106] width 65 height 11
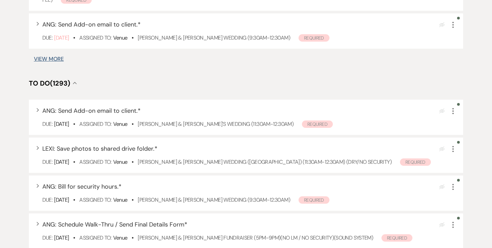
scroll to position [772, 0]
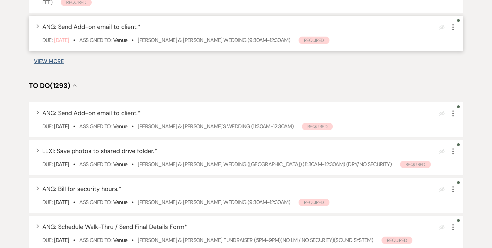
click at [455, 29] on icon "More" at bounding box center [453, 27] width 8 height 8
click at [465, 61] on button "Archive Archive" at bounding box center [481, 61] width 65 height 11
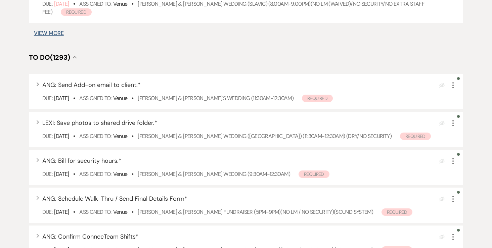
click at [56, 35] on button "View More" at bounding box center [49, 33] width 30 height 5
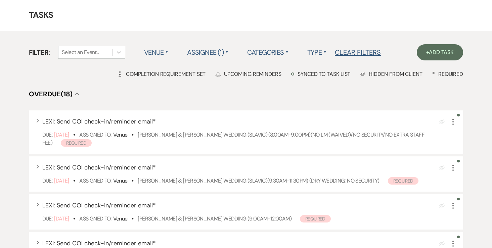
scroll to position [0, 0]
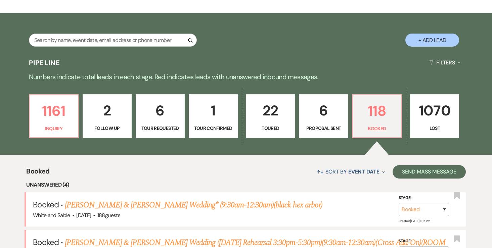
scroll to position [124, 0]
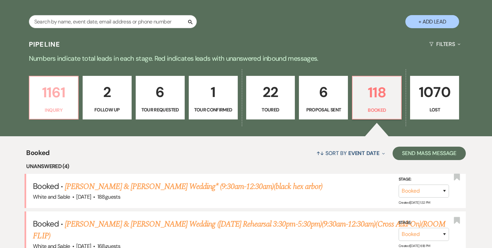
click at [56, 108] on p "Inquiry" at bounding box center [54, 110] width 40 height 7
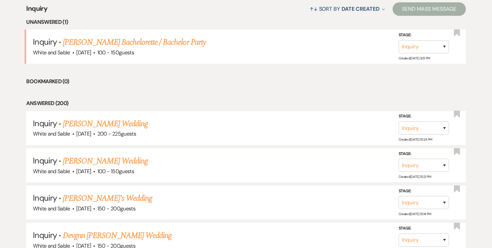
scroll to position [278, 0]
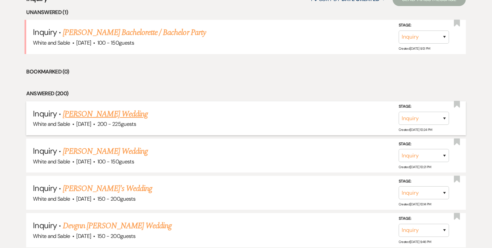
click at [103, 115] on link "Kaitlyn Kern's Wedding" at bounding box center [105, 114] width 85 height 12
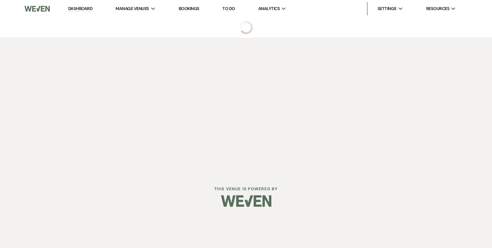
select select "5"
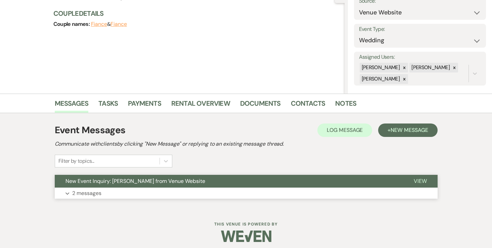
click at [94, 196] on p "2 messages" at bounding box center [86, 193] width 29 height 9
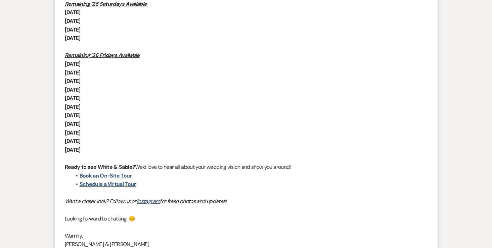
scroll to position [546, 0]
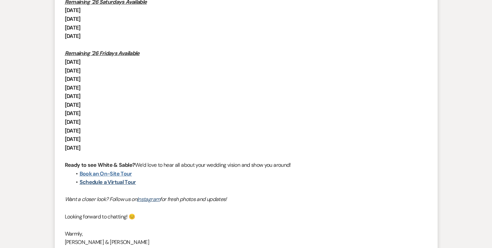
click at [115, 173] on link "Book an On-Site Tour" at bounding box center [106, 173] width 52 height 7
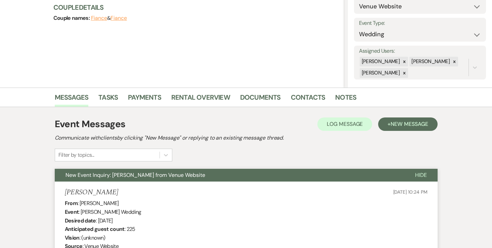
scroll to position [0, 0]
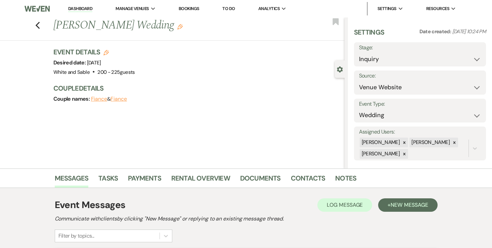
click at [82, 11] on link "Dashboard" at bounding box center [80, 9] width 24 height 6
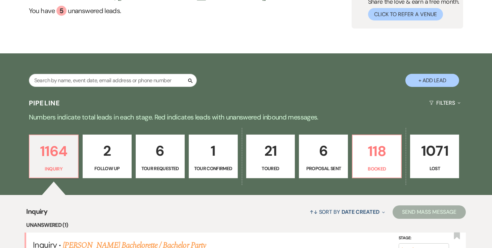
scroll to position [66, 0]
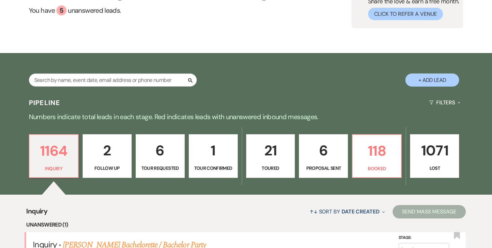
click at [312, 160] on p "6" at bounding box center [324, 151] width 40 height 23
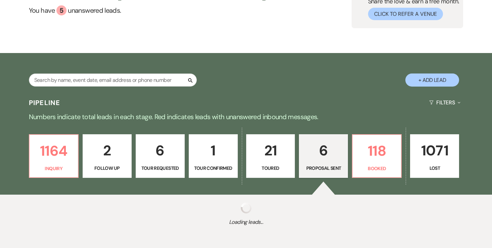
select select "6"
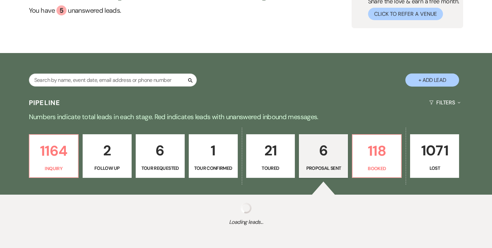
select select "6"
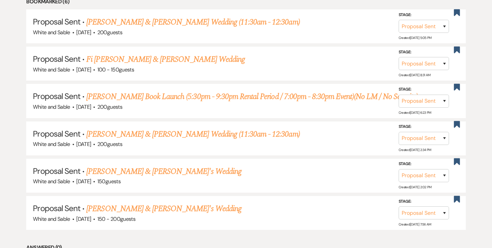
scroll to position [312, 0]
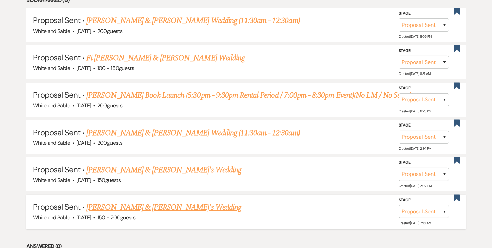
click at [171, 203] on link "Summer Xiong & Isaac's Wedding" at bounding box center [163, 208] width 155 height 12
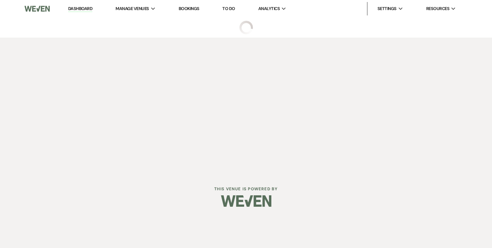
select select "6"
select select "7"
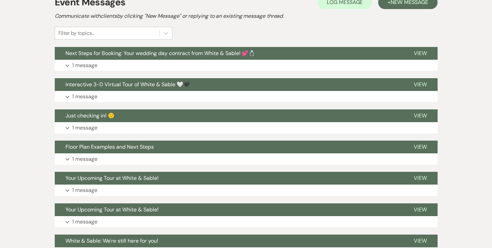
scroll to position [204, 0]
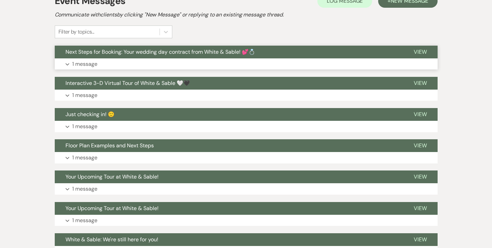
click at [91, 67] on p "1 message" at bounding box center [84, 64] width 25 height 9
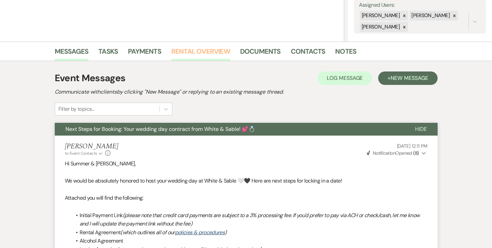
scroll to position [122, 0]
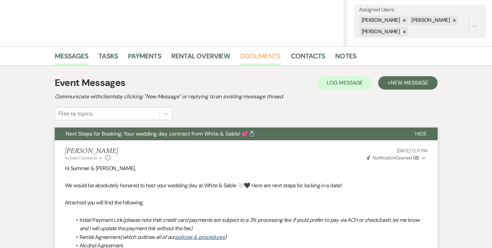
click at [248, 58] on link "Documents" at bounding box center [260, 58] width 41 height 15
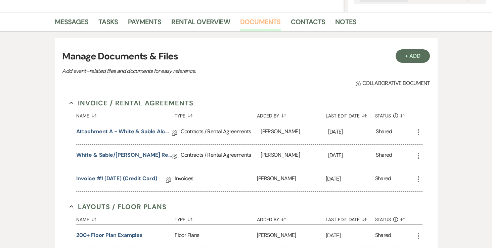
scroll to position [157, 0]
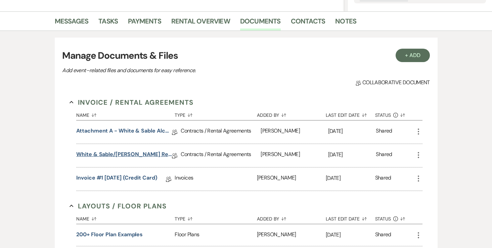
click at [124, 157] on link "White & Sable/Xiong Rental Agreement - 11.1.26" at bounding box center [124, 156] width 96 height 10
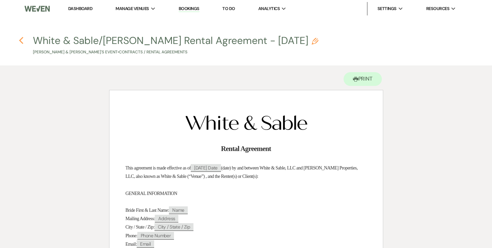
click at [20, 42] on icon "Previous" at bounding box center [21, 41] width 5 height 8
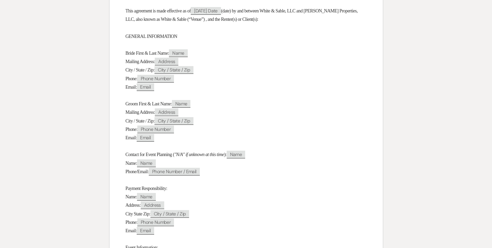
select select "6"
select select "7"
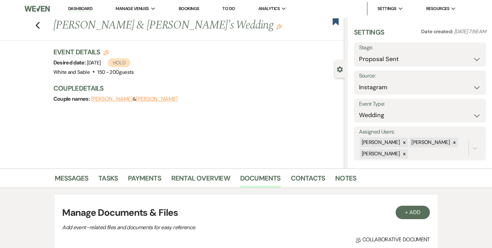
click at [39, 29] on div "Previous Summer Xiong & Isaac's Wedding Edit Bookmark" at bounding box center [171, 28] width 348 height 23
click at [38, 27] on icon "Previous" at bounding box center [37, 26] width 5 height 8
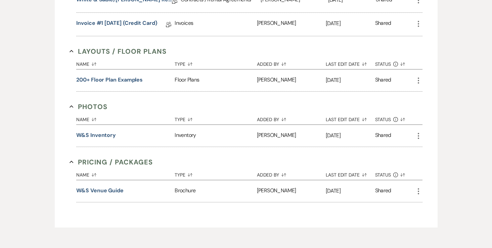
select select "6"
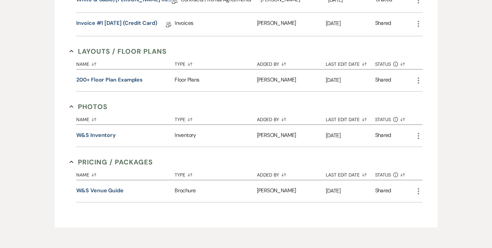
select select "6"
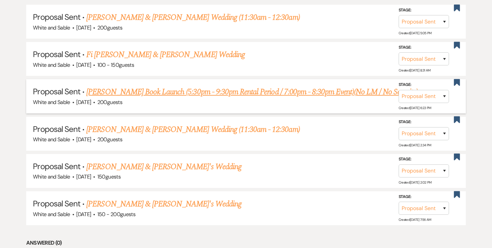
scroll to position [317, 0]
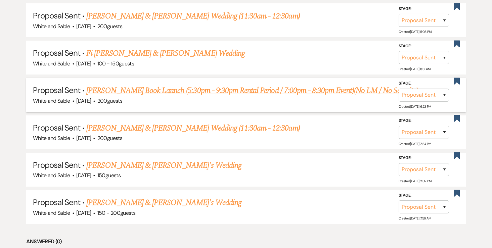
click at [137, 94] on link "Heidi Lee Anderson's Book Launch (5:30pm - 9:30pm Rental Period / 7:00pm - 8:30…" at bounding box center [252, 91] width 332 height 12
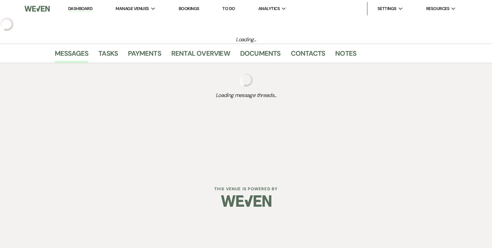
select select "6"
select select "12"
select select "7"
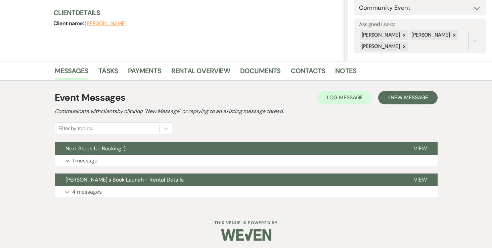
scroll to position [110, 0]
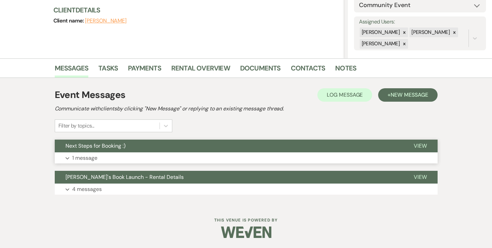
click at [78, 159] on p "1 message" at bounding box center [84, 158] width 25 height 9
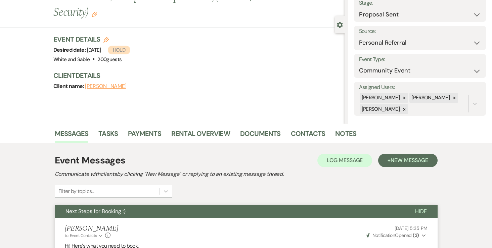
scroll to position [0, 0]
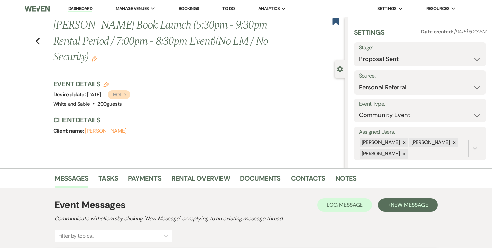
click at [35, 45] on div "Previous Heidi Lee Anderson's Book Launch (5:30pm - 9:30pm Rental Period / 7:00…" at bounding box center [171, 44] width 348 height 55
click at [36, 41] on use "button" at bounding box center [37, 41] width 4 height 7
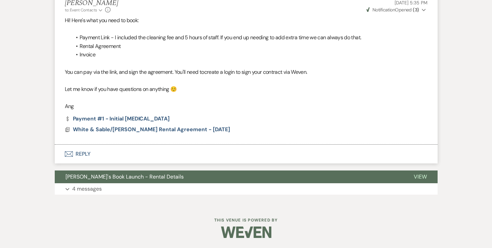
select select "6"
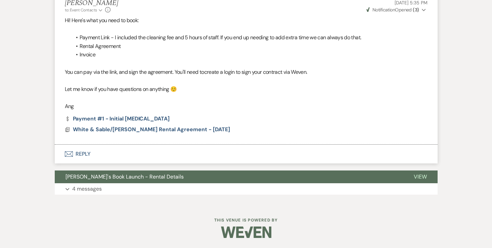
select select "6"
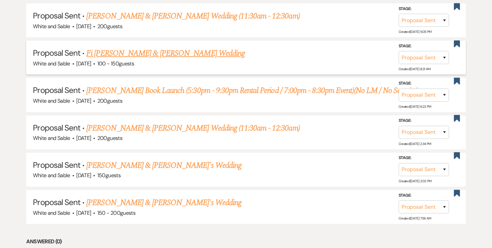
click at [133, 57] on link "Fi Joseph & Brady Peterson's Wedding" at bounding box center [165, 53] width 159 height 12
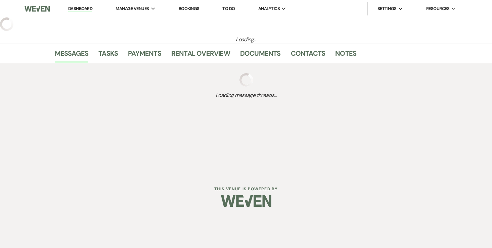
select select "6"
select select "7"
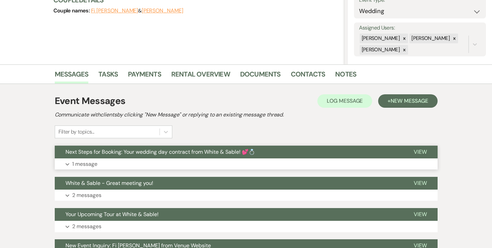
click at [88, 163] on p "1 message" at bounding box center [84, 164] width 25 height 9
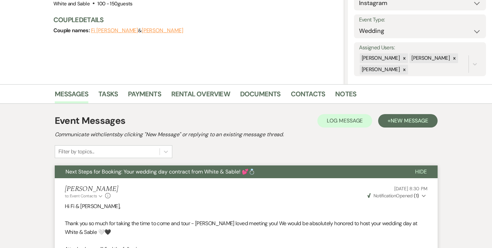
scroll to position [73, 0]
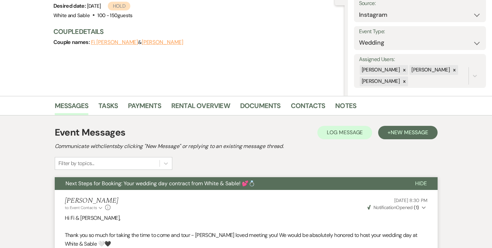
click at [110, 40] on button "Fi Joseph" at bounding box center [114, 42] width 47 height 5
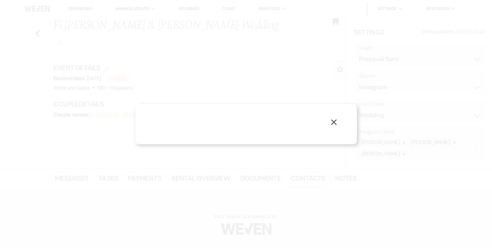
select select "1"
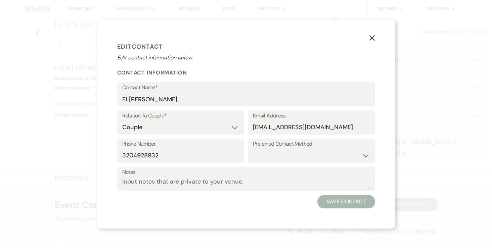
click at [376, 37] on button "X" at bounding box center [372, 38] width 10 height 12
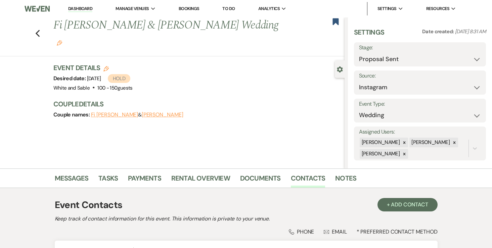
click at [34, 25] on div "Previous Fi Joseph & Brady Peterson's Wedding Edit Bookmark" at bounding box center [171, 36] width 348 height 39
click at [39, 30] on icon "Previous" at bounding box center [37, 34] width 5 height 8
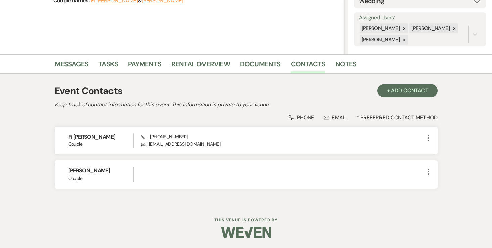
select select "6"
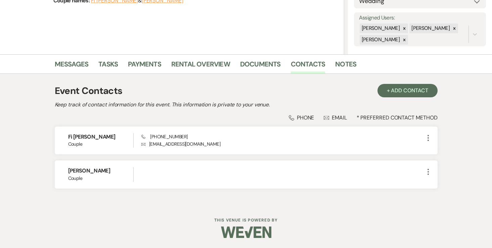
select select "6"
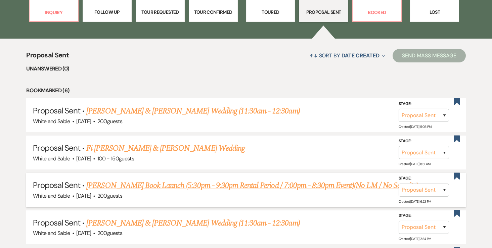
scroll to position [222, 0]
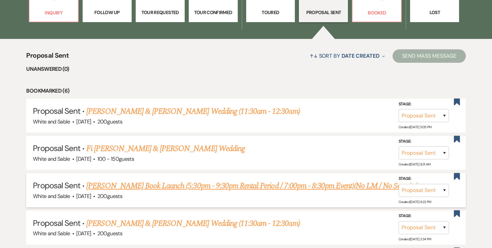
click at [127, 109] on link "Noelle Greenwalt & Trent Bell's Wedding (11:30am - 12:30am)" at bounding box center [192, 112] width 213 height 12
select select "6"
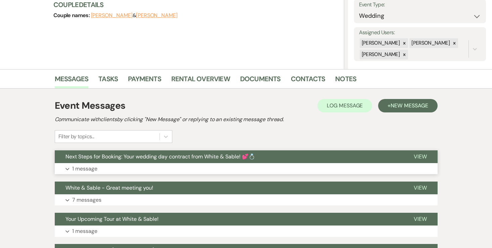
click at [84, 165] on p "1 message" at bounding box center [84, 169] width 25 height 9
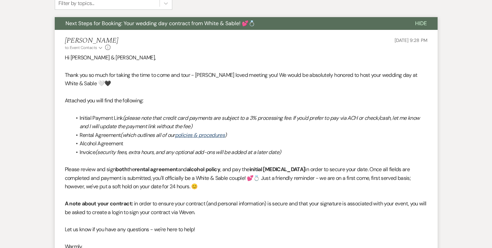
scroll to position [234, 0]
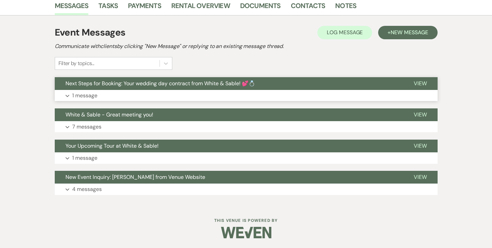
click at [91, 95] on p "1 message" at bounding box center [84, 95] width 25 height 9
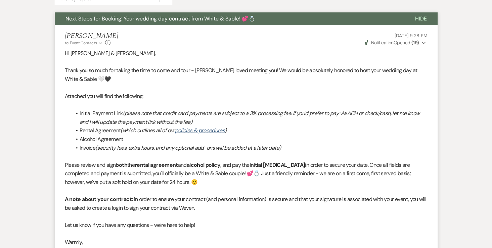
scroll to position [248, 0]
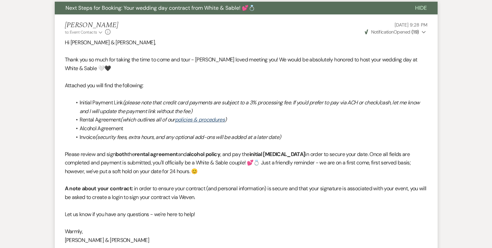
click at [416, 35] on button "Weven Check Notification Opened ( 19 ) Expand" at bounding box center [396, 32] width 64 height 7
click at [334, 33] on div "[PERSON_NAME] to: Event Contacts Expand Info [DATE] 9:28 PM Weven Check Notific…" at bounding box center [246, 28] width 363 height 14
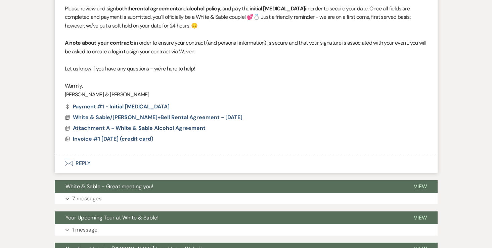
scroll to position [394, 0]
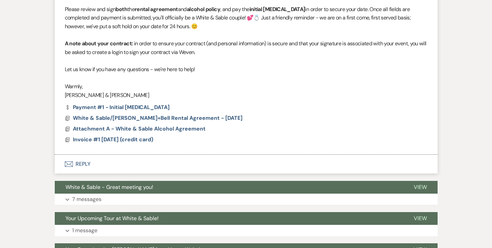
click at [169, 113] on div "Dollar Payment Payment #1 - Initial [MEDICAL_DATA] Docs White & Sable/[PERSON_N…" at bounding box center [246, 124] width 363 height 38
click at [169, 115] on span "White & Sable/[PERSON_NAME]+Bell Rental Agreement - [DATE]" at bounding box center [158, 118] width 170 height 7
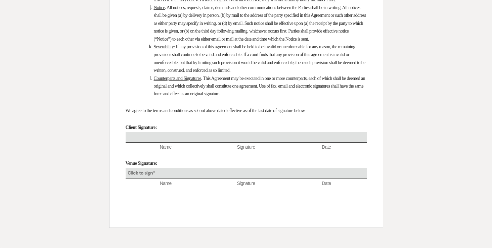
scroll to position [4479, 0]
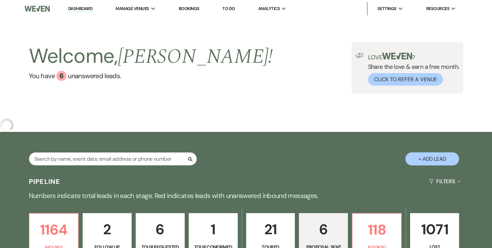
select select "6"
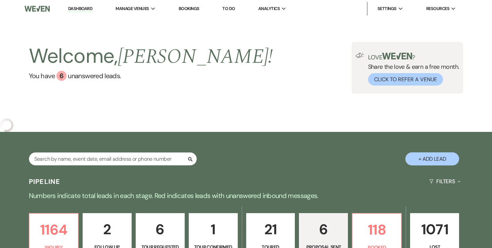
select select "6"
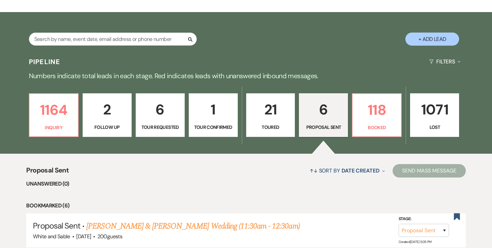
scroll to position [84, 0]
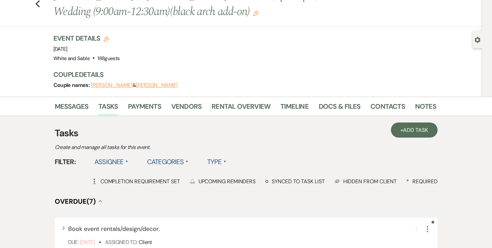
scroll to position [30, 0]
click at [78, 110] on link "Messages" at bounding box center [72, 108] width 34 height 15
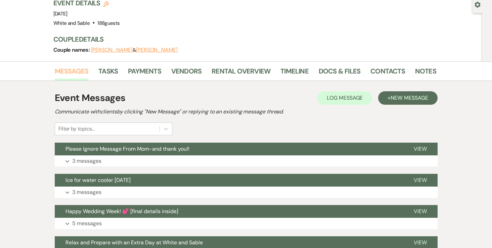
scroll to position [75, 0]
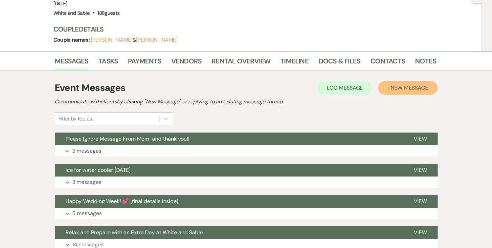
click at [402, 92] on button "+ New Message" at bounding box center [408, 87] width 59 height 13
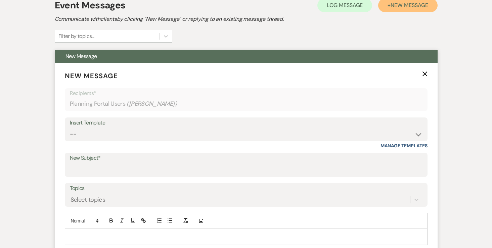
scroll to position [159, 0]
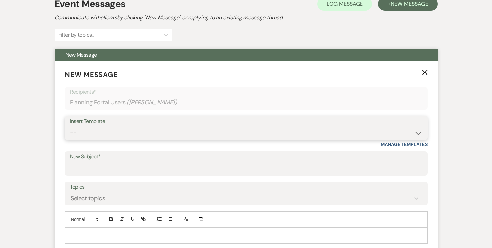
click at [200, 132] on select "-- Inquiry Response (Venue Guide) Schedule - Venue Tour Appt Confirmation Sched…" at bounding box center [246, 132] width 353 height 13
select select "5771"
type input "Thank you! 💕"
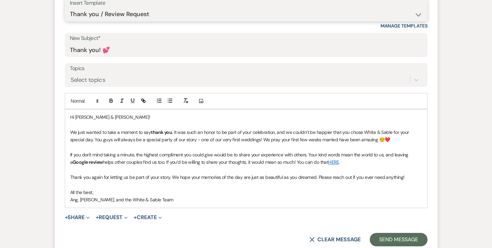
scroll to position [278, 0]
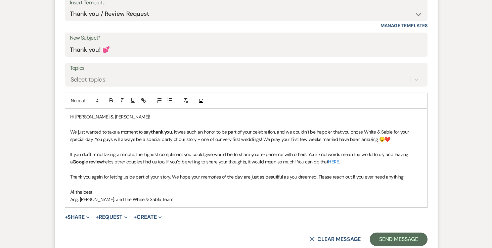
click at [252, 133] on p "We just wanted to take a moment to say thank you . It was such an honor to be p…" at bounding box center [246, 135] width 352 height 15
click at [297, 144] on p at bounding box center [246, 147] width 352 height 7
click at [404, 137] on p "We just wanted to take a moment to say thank you . It was such an honor to be p…" at bounding box center [246, 135] width 352 height 15
click at [317, 178] on p "Thank you again for letting us be part of your story. We hope your memories of …" at bounding box center [246, 176] width 352 height 7
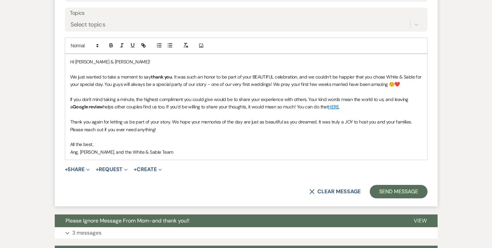
scroll to position [342, 0]
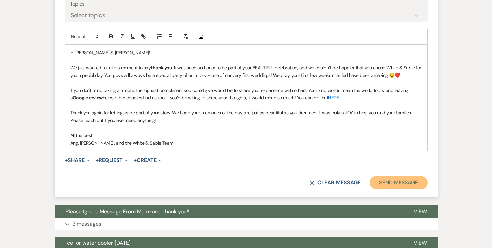
click at [400, 188] on button "Send Message" at bounding box center [398, 182] width 57 height 13
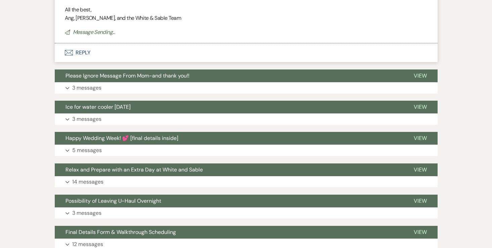
scroll to position [92, 0]
